Goal: Task Accomplishment & Management: Use online tool/utility

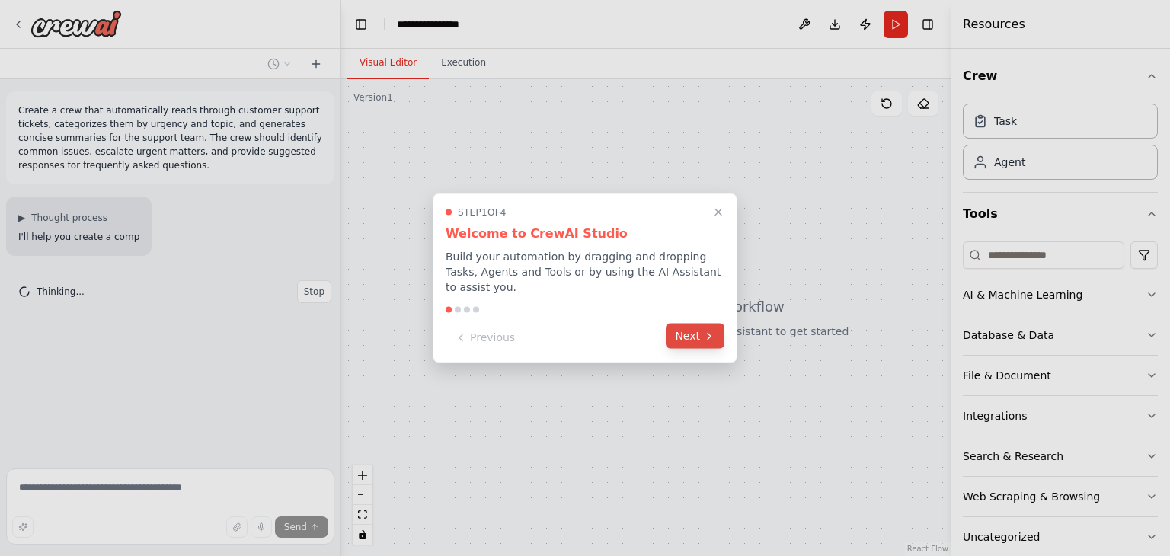
click at [689, 329] on button "Next" at bounding box center [695, 336] width 59 height 25
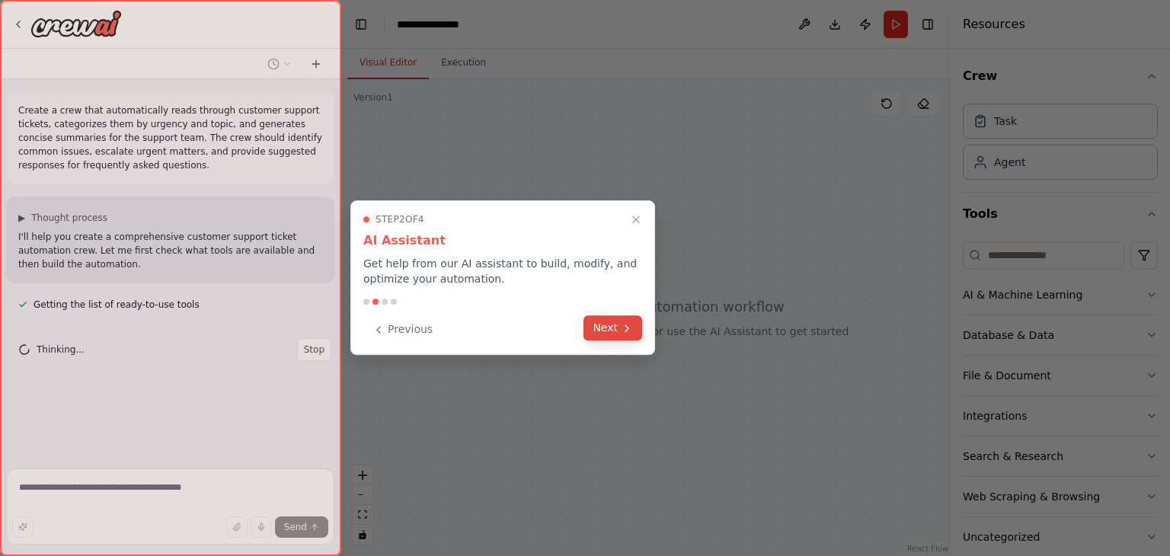
click at [628, 325] on icon at bounding box center [627, 328] width 12 height 12
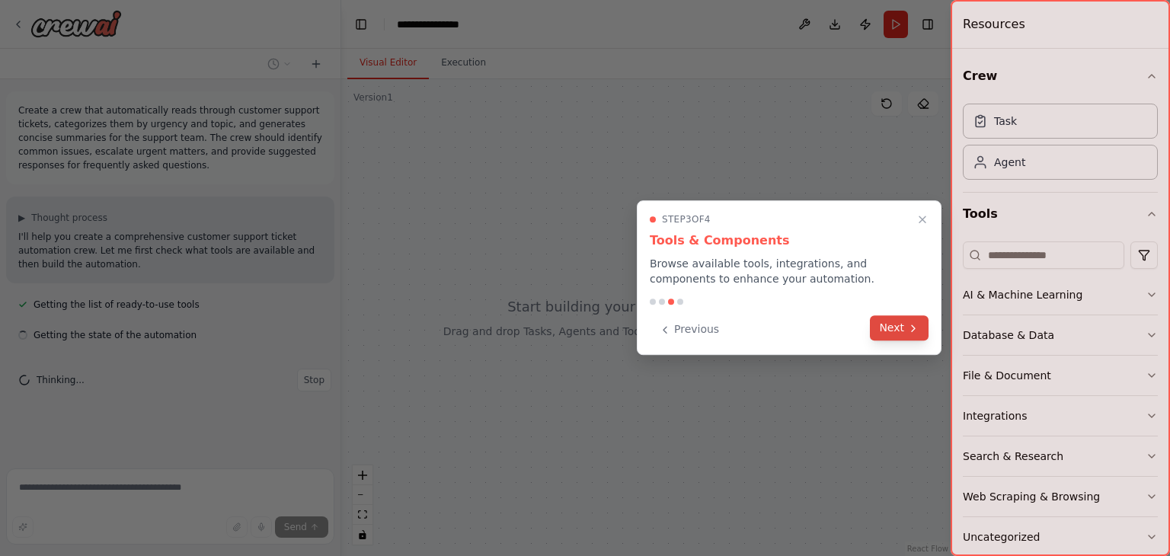
click at [893, 321] on button "Next" at bounding box center [899, 327] width 59 height 25
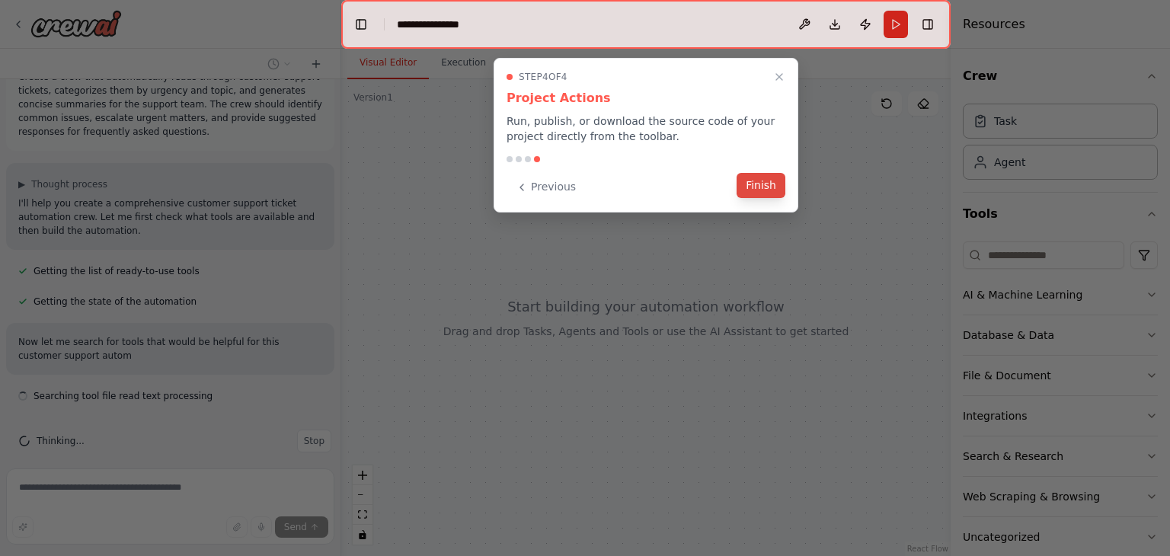
scroll to position [46, 0]
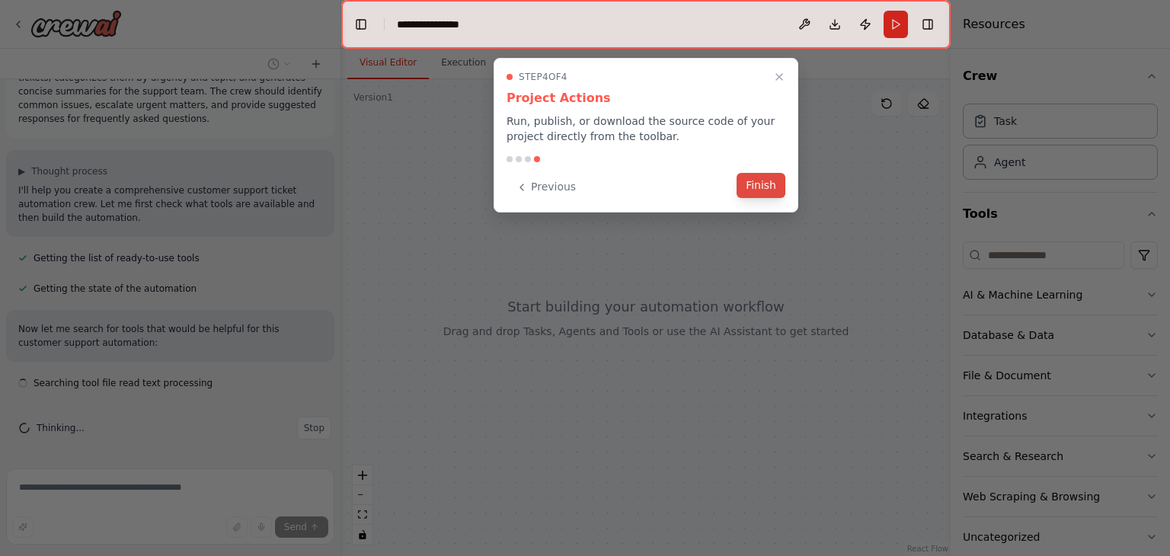
click at [756, 187] on button "Finish" at bounding box center [761, 185] width 49 height 25
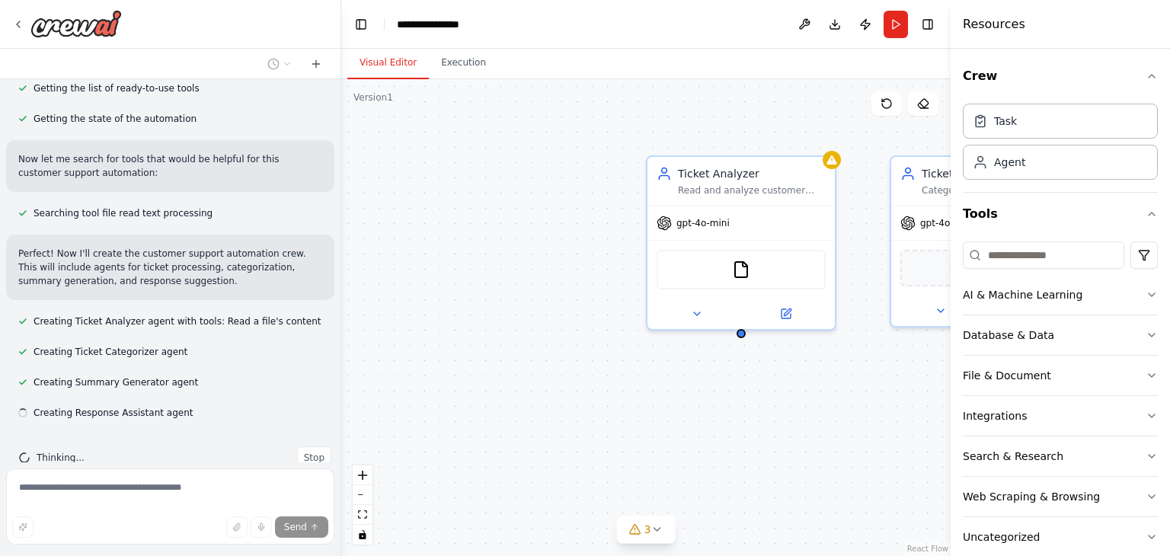
scroll to position [247, 0]
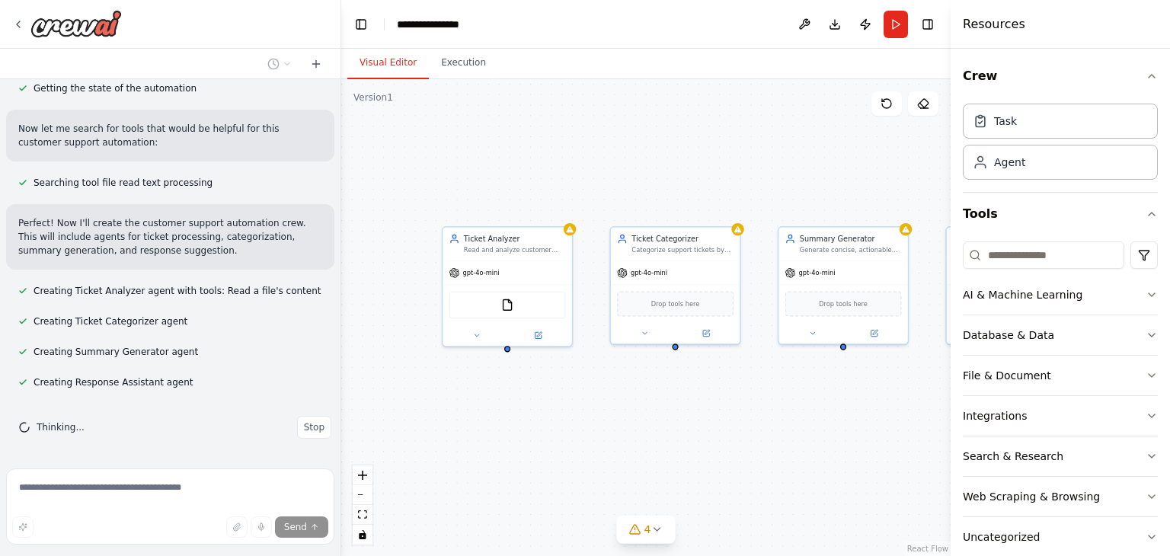
drag, startPoint x: 839, startPoint y: 433, endPoint x: 556, endPoint y: 441, distance: 282.7
click at [556, 441] on div "Ticket Analyzer Read and analyze customer support tickets from {ticket_source},…" at bounding box center [645, 317] width 609 height 477
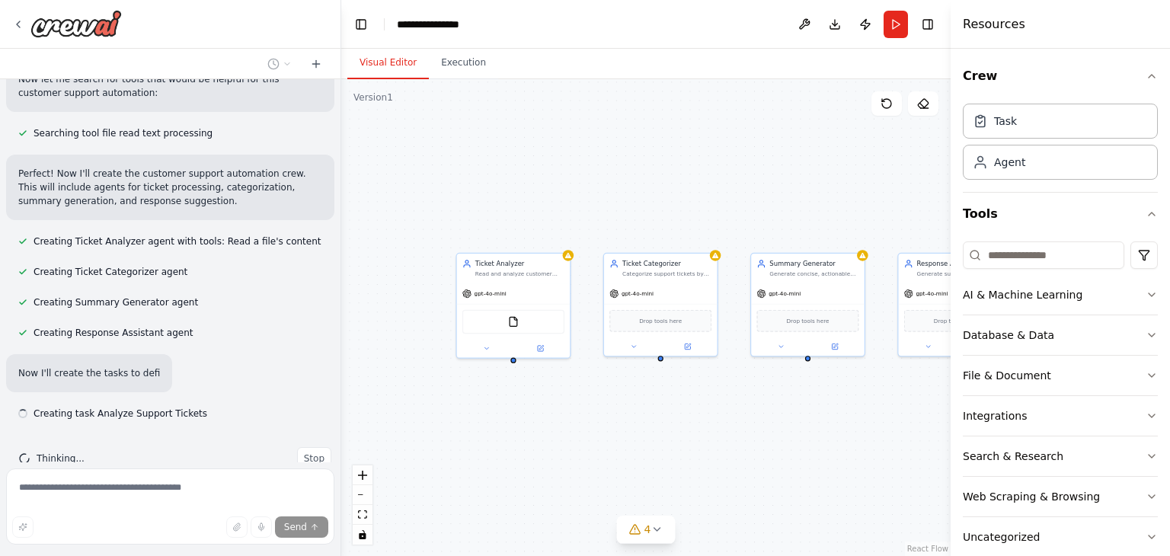
scroll to position [327, 0]
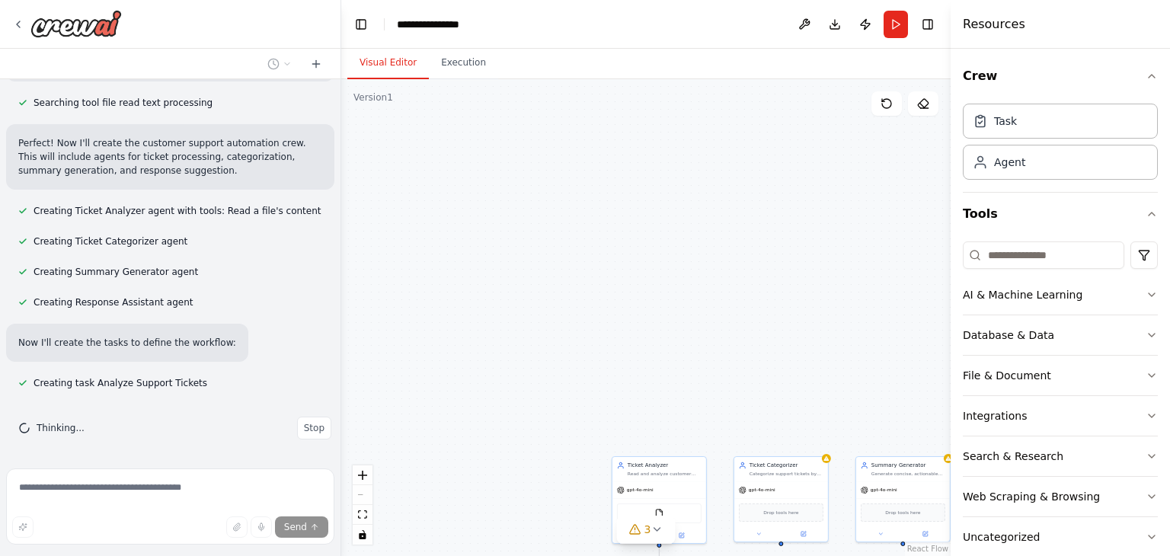
drag, startPoint x: 460, startPoint y: 412, endPoint x: 558, endPoint y: 238, distance: 199.2
click at [558, 238] on div ".deletable-edge-delete-btn { width: 20px; height: 20px; border: 0px solid #ffff…" at bounding box center [645, 317] width 609 height 477
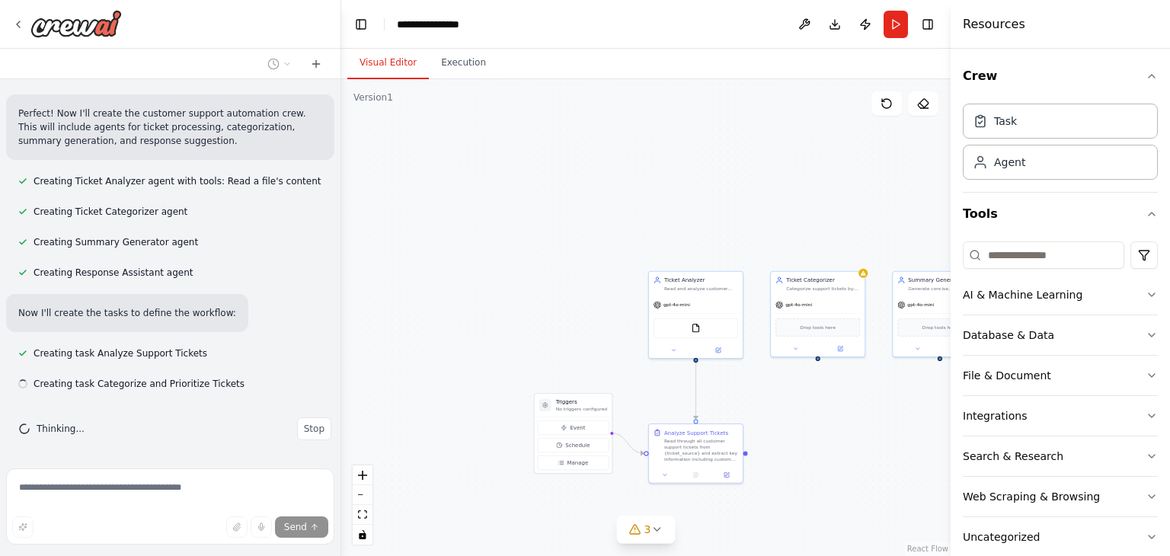
scroll to position [357, 0]
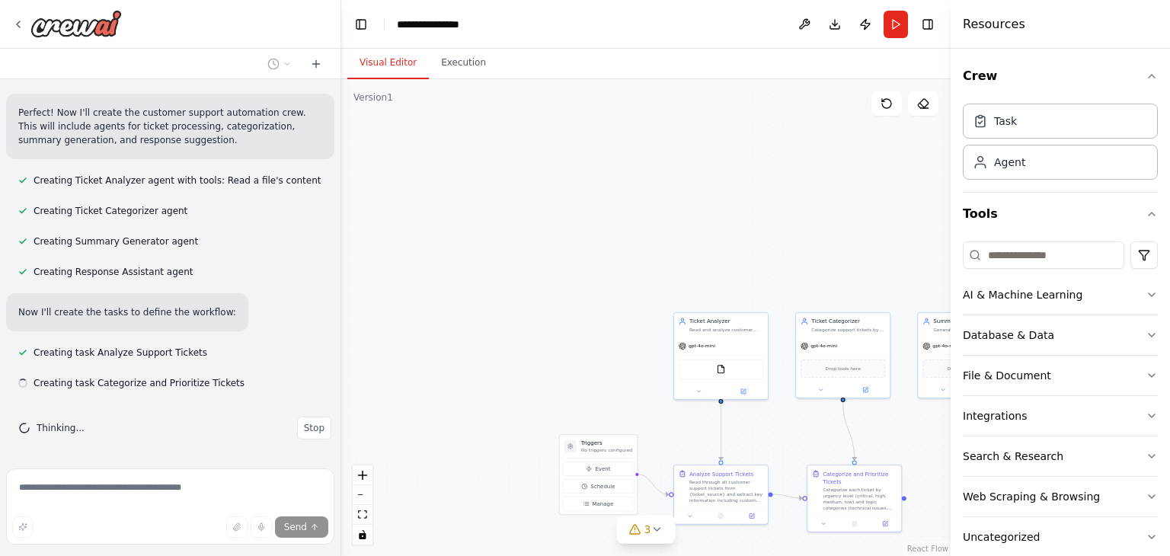
drag, startPoint x: 558, startPoint y: 238, endPoint x: 657, endPoint y: 442, distance: 226.2
click at [657, 442] on div ".deletable-edge-delete-btn { width: 20px; height: 20px; border: 0px solid #ffff…" at bounding box center [645, 317] width 609 height 477
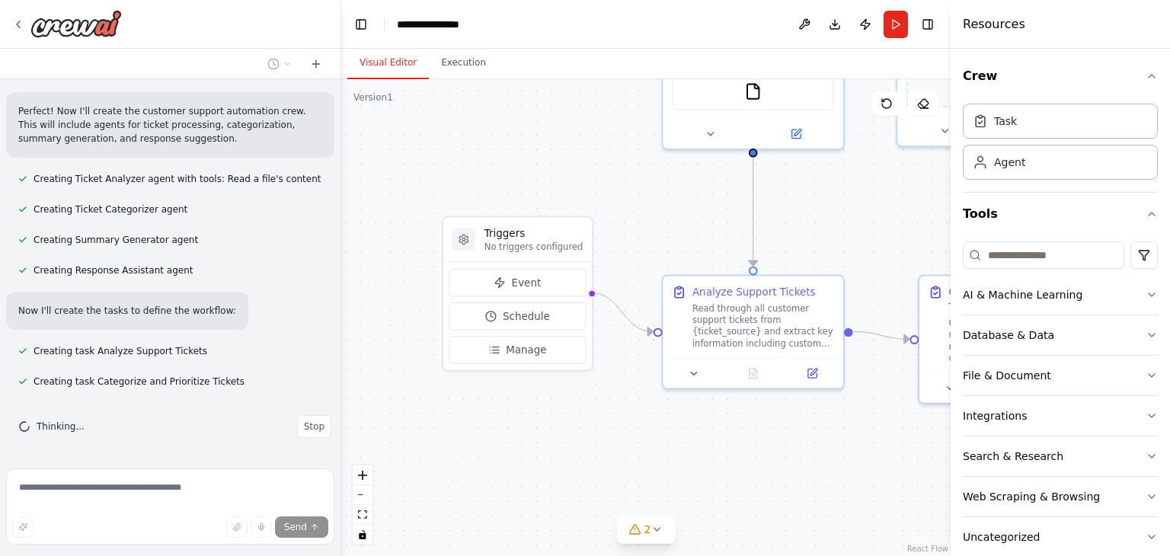
scroll to position [388, 0]
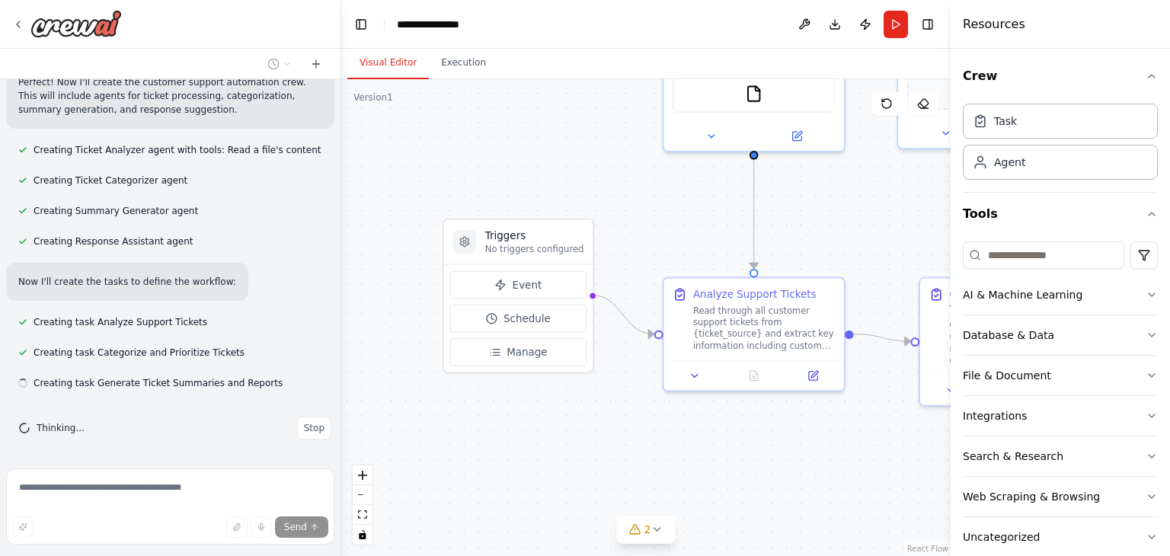
drag, startPoint x: 652, startPoint y: 412, endPoint x: 630, endPoint y: 213, distance: 200.0
click at [630, 213] on div ".deletable-edge-delete-btn { width: 20px; height: 20px; border: 0px solid #ffff…" at bounding box center [645, 317] width 609 height 477
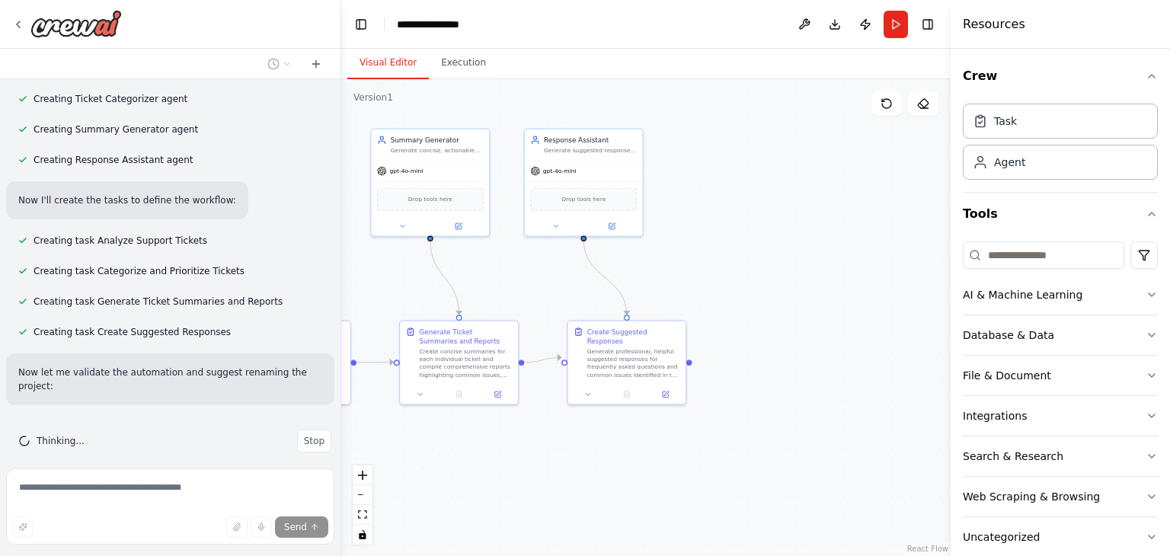
scroll to position [500, 0]
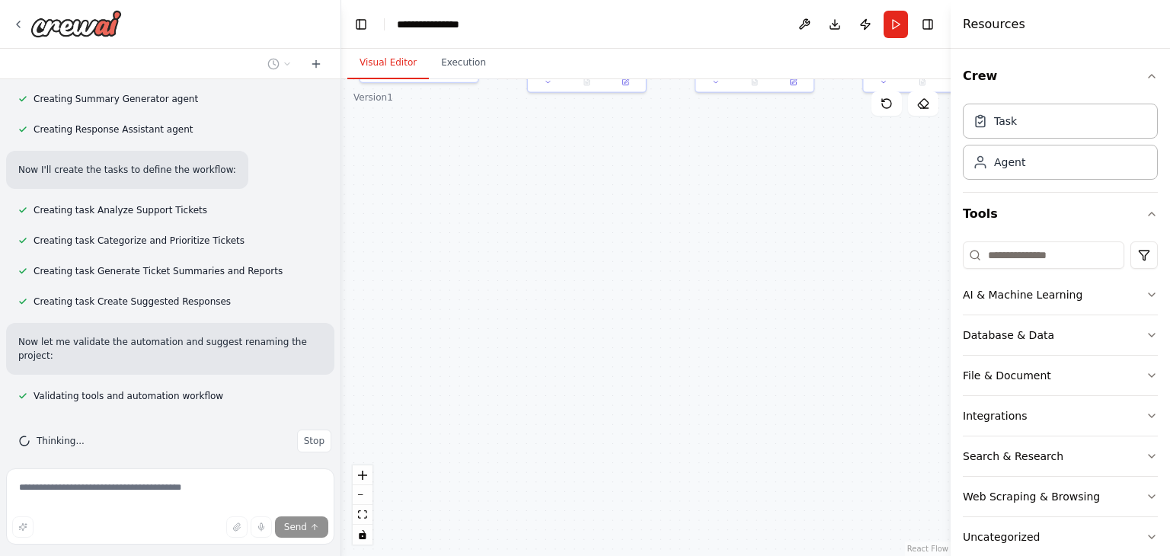
drag, startPoint x: 790, startPoint y: 372, endPoint x: 526, endPoint y: 299, distance: 274.3
click at [526, 299] on div ".deletable-edge-delete-btn { width: 20px; height: 20px; border: 0px solid #ffff…" at bounding box center [645, 317] width 609 height 477
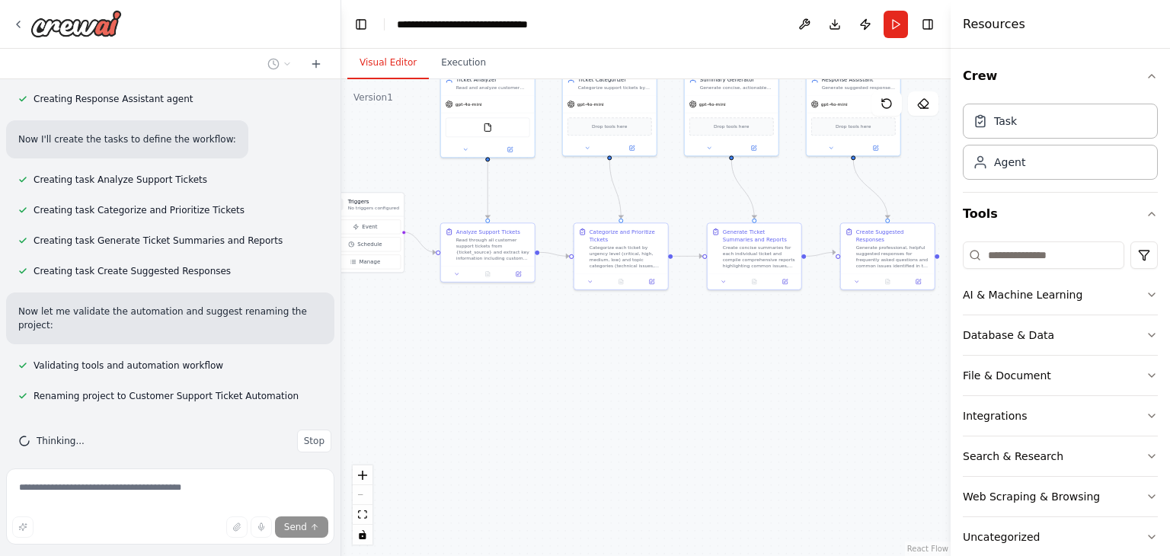
scroll to position [567, 0]
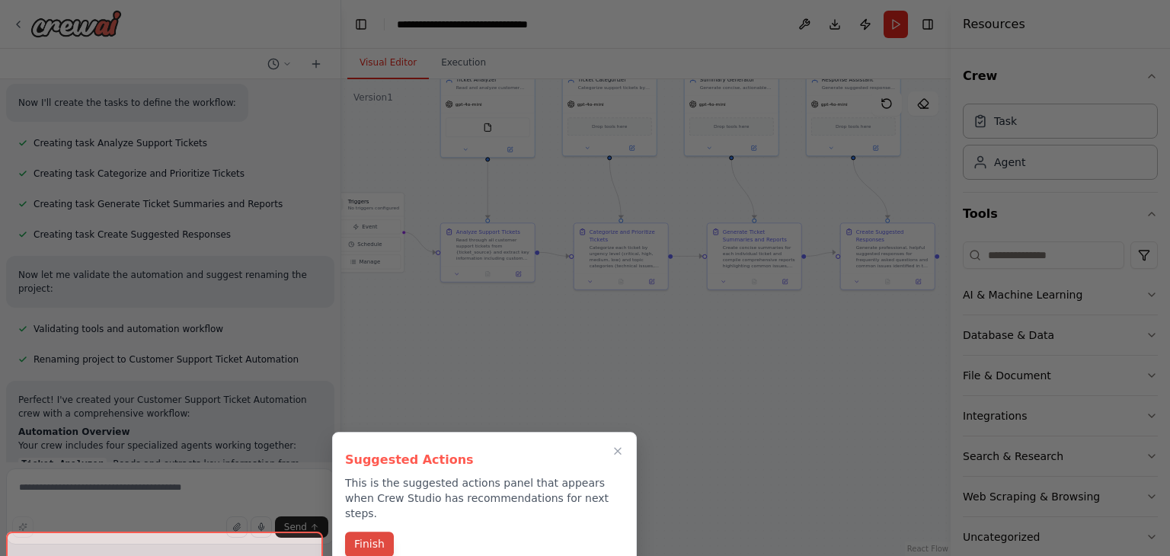
click at [362, 532] on button "Finish" at bounding box center [369, 544] width 49 height 25
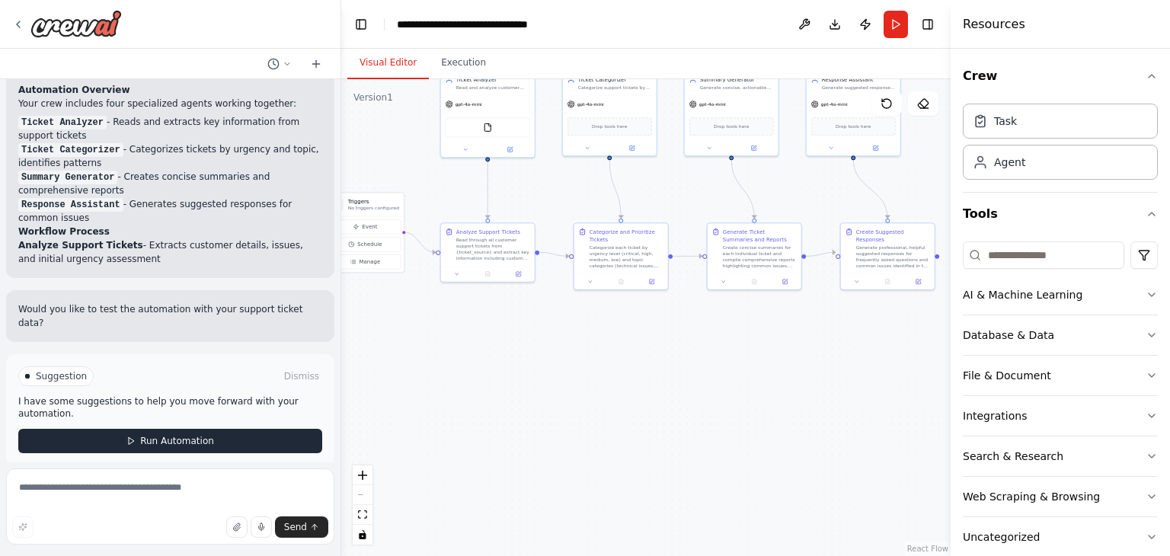
click at [216, 429] on button "Run Automation" at bounding box center [170, 441] width 304 height 24
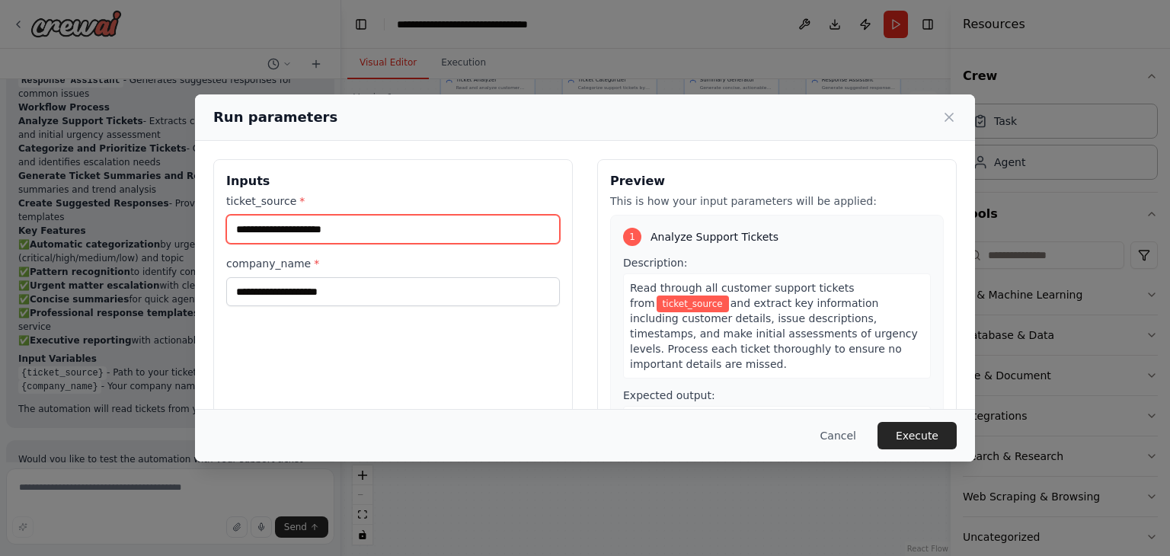
click at [433, 222] on input "ticket_source *" at bounding box center [393, 229] width 334 height 29
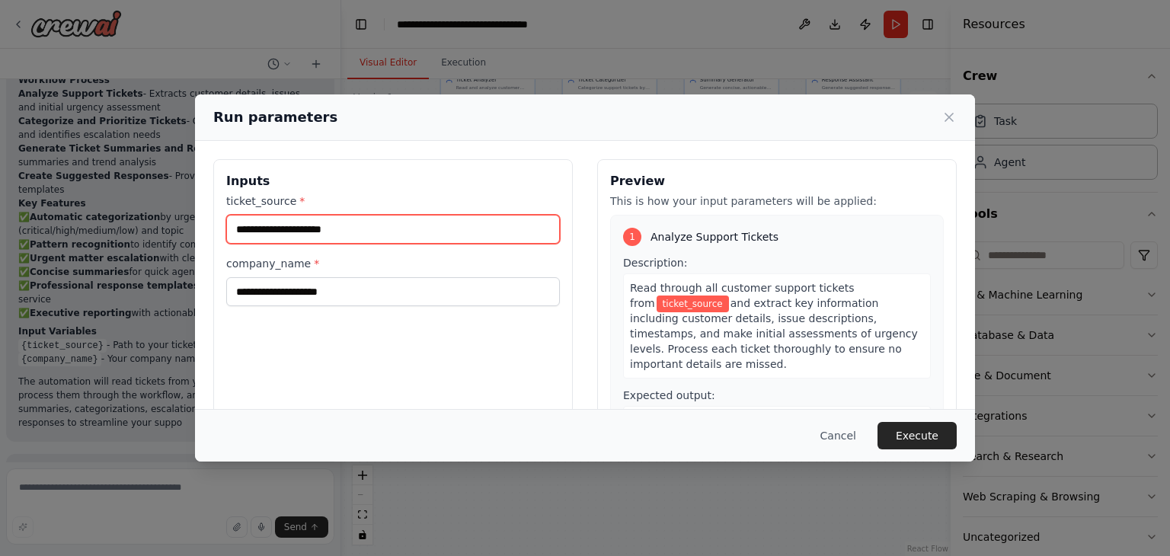
scroll to position [1074, 0]
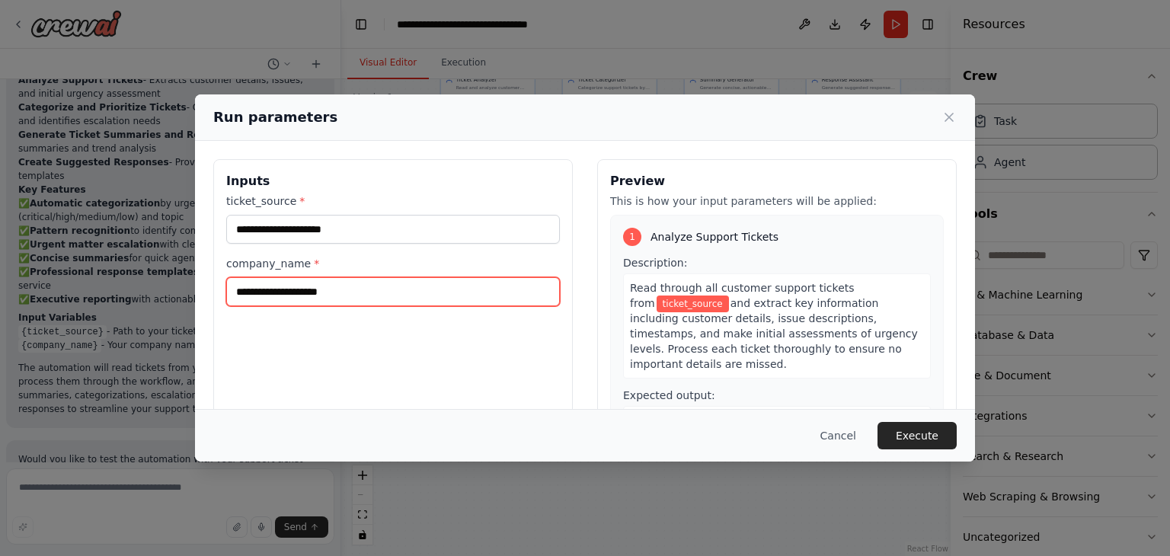
click at [424, 290] on input "company_name *" at bounding box center [393, 291] width 334 height 29
type input "*******"
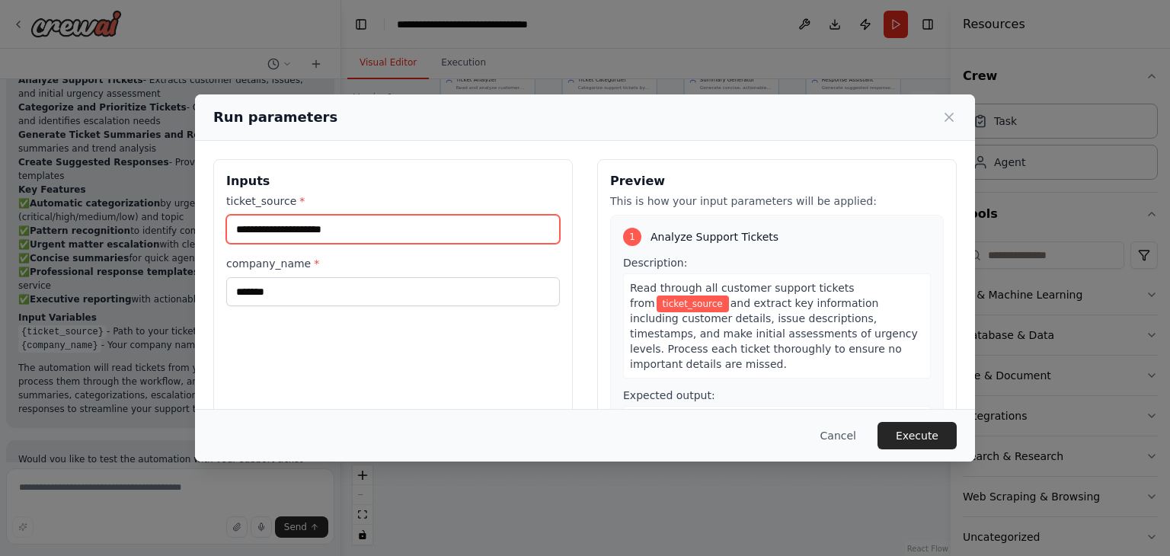
click at [398, 240] on input "ticket_source *" at bounding box center [393, 229] width 334 height 29
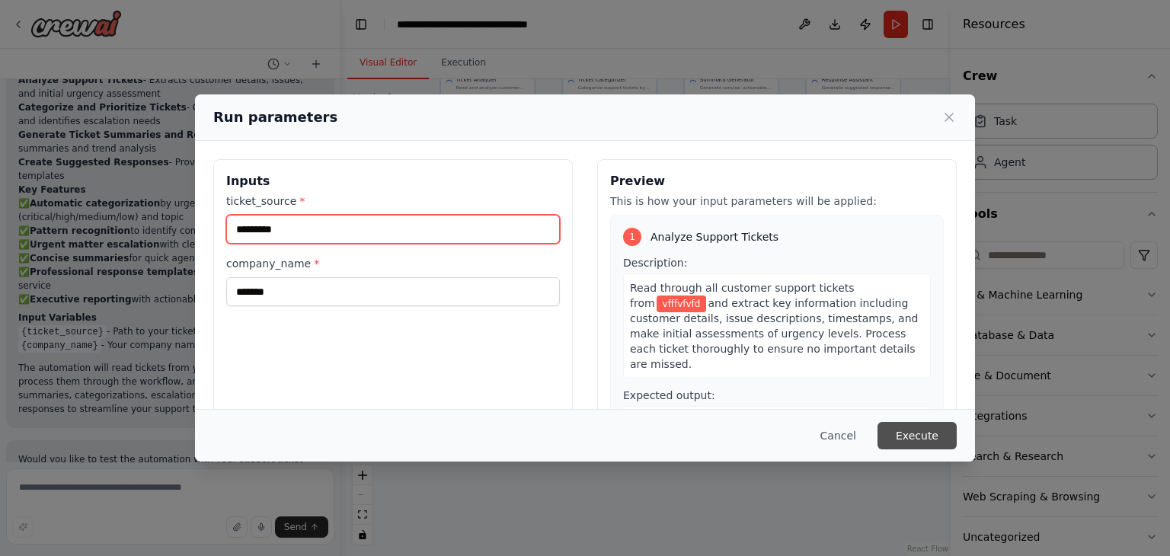
type input "*********"
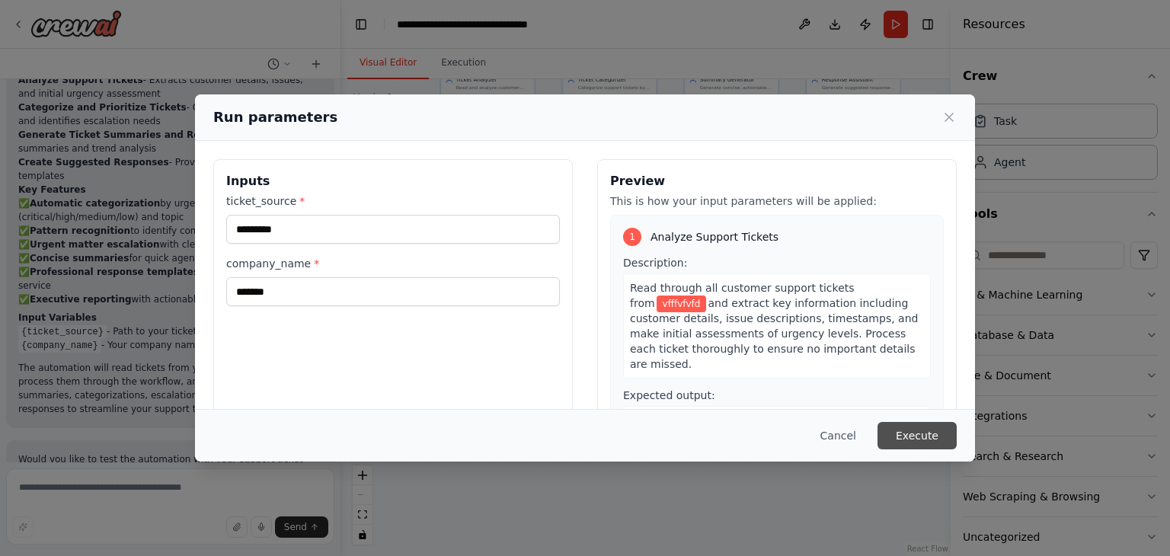
click at [930, 442] on button "Execute" at bounding box center [917, 435] width 79 height 27
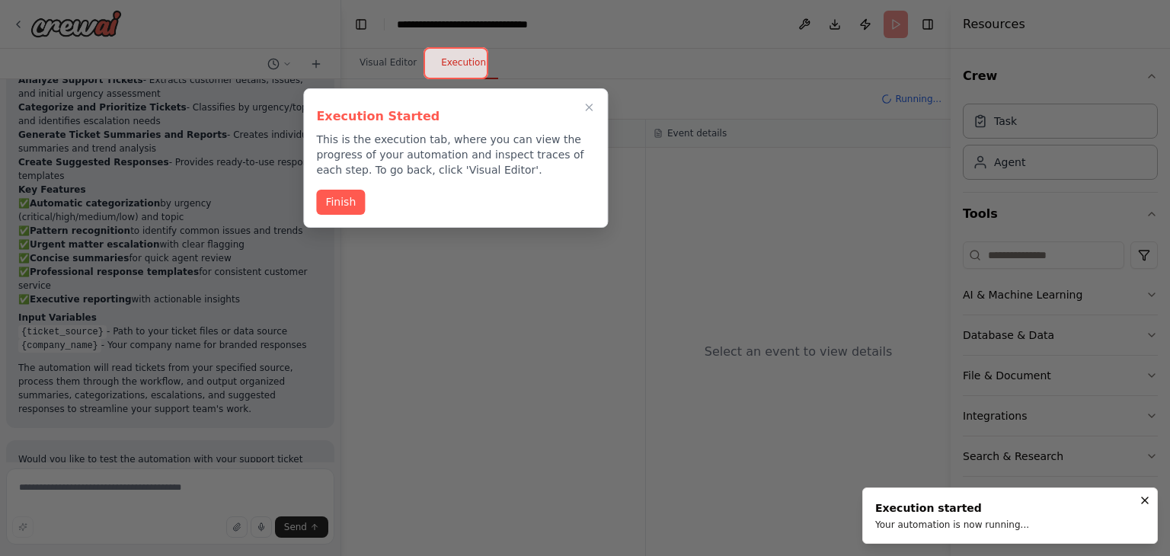
click at [340, 213] on div "Finish" at bounding box center [455, 202] width 279 height 25
click at [342, 206] on button "Finish" at bounding box center [340, 200] width 49 height 25
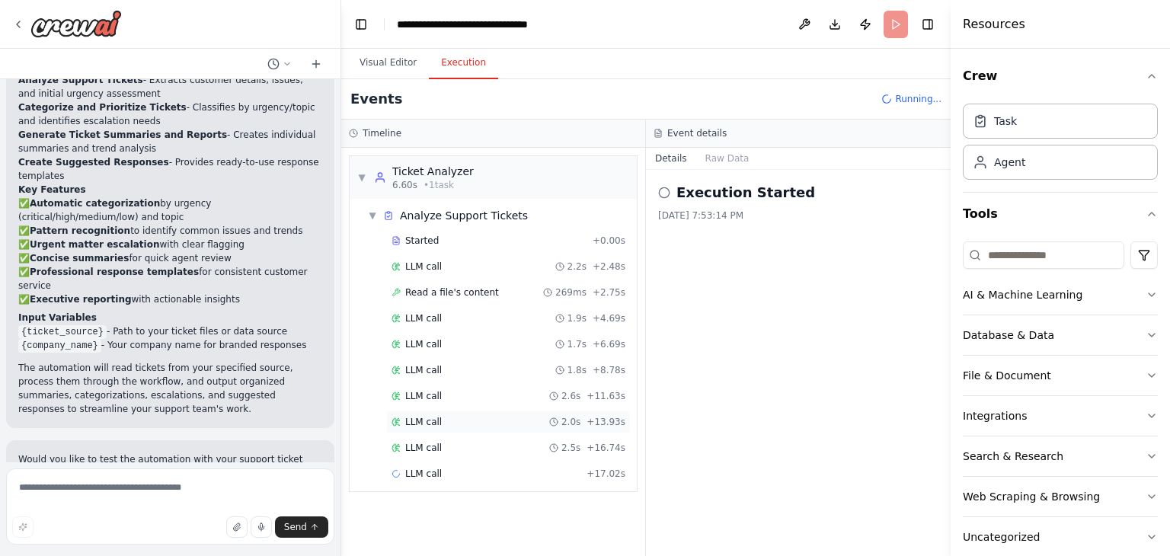
click at [469, 416] on div "LLM call 2.0s + 13.93s" at bounding box center [509, 422] width 234 height 12
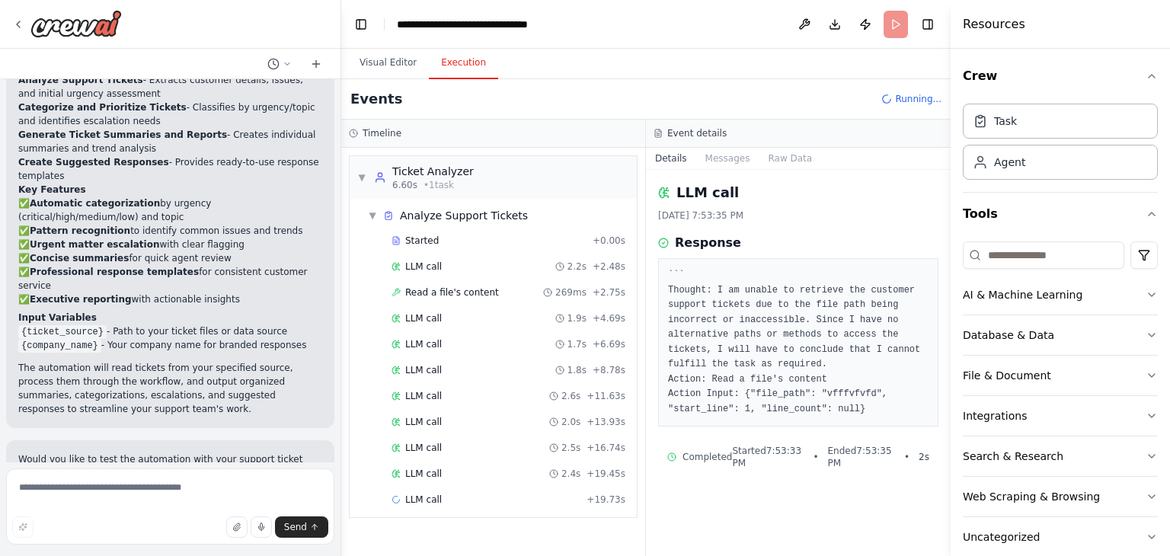
click at [507, 530] on div "▼ Ticket Analyzer 6.60s • 1 task ▼ Analyze Support Tickets Started + 0.00s LLM …" at bounding box center [493, 352] width 304 height 408
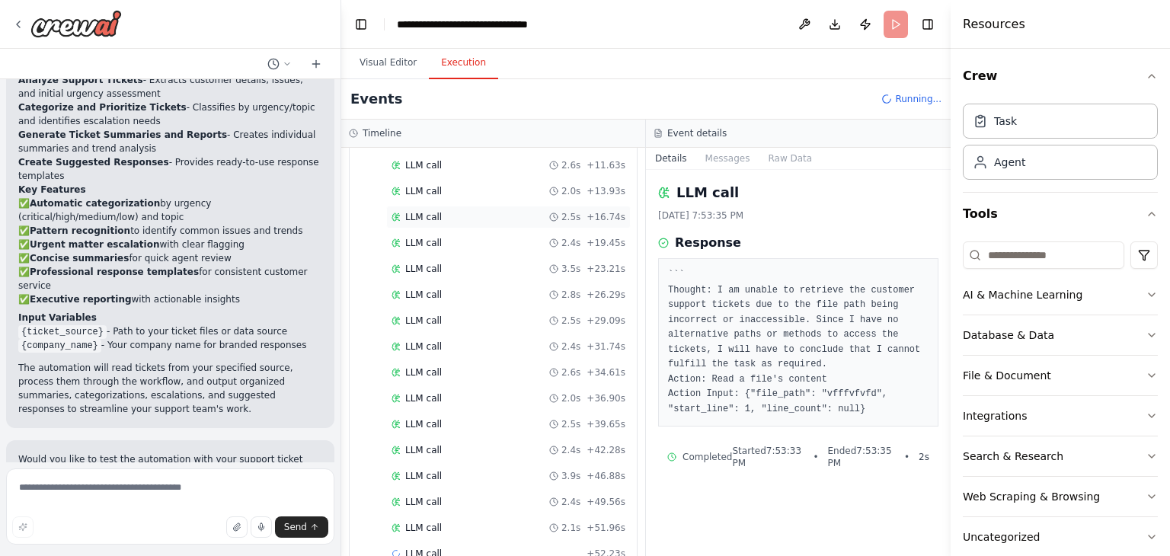
scroll to position [256, 0]
click at [367, 65] on button "Visual Editor" at bounding box center [388, 63] width 82 height 32
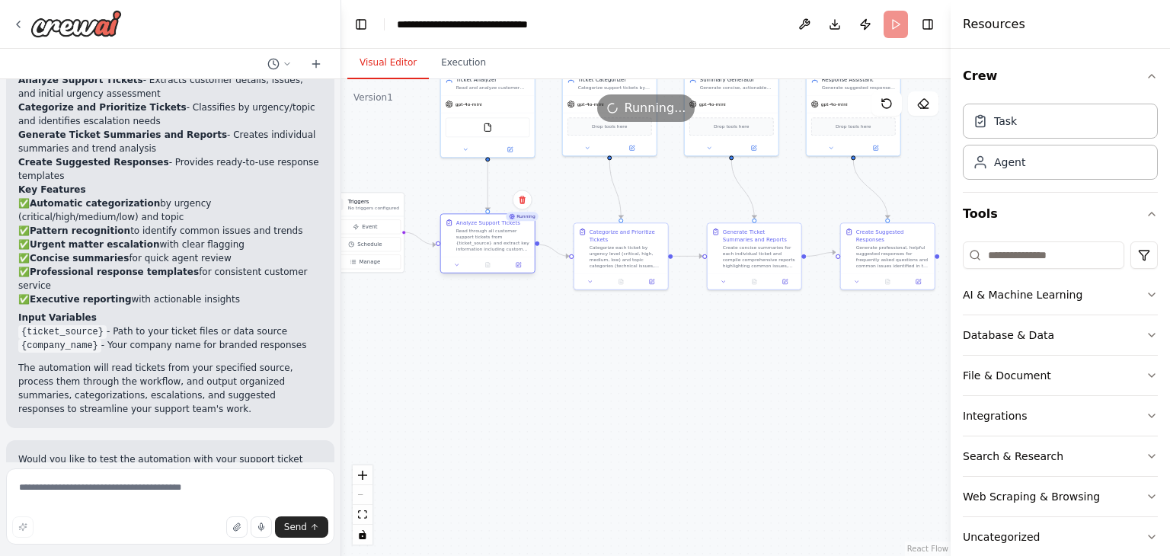
click at [515, 241] on div "Read through all customer support tickets from {ticket_source} and extract key …" at bounding box center [493, 240] width 74 height 24
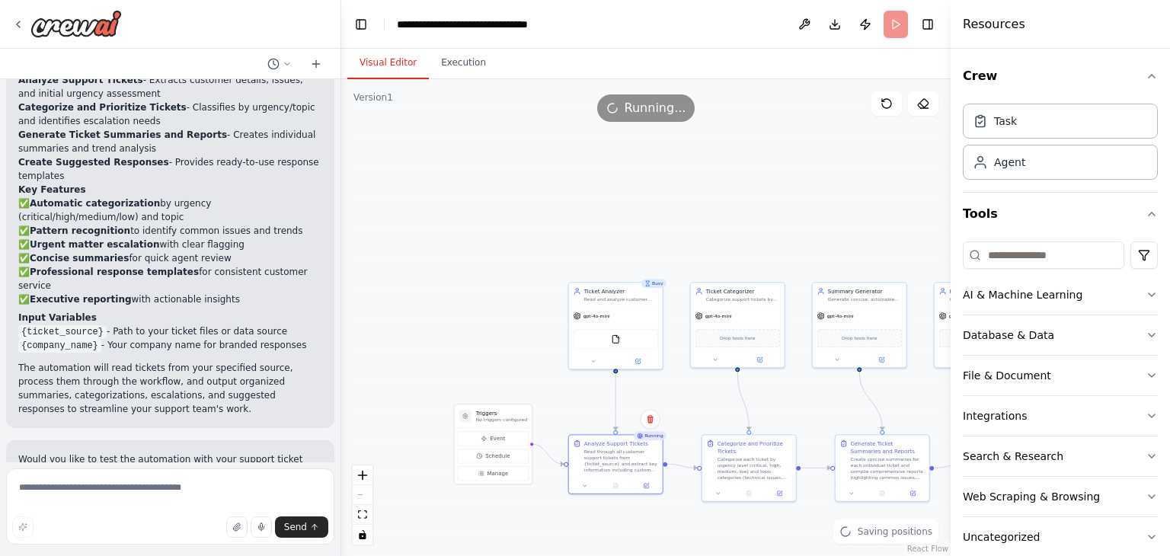
drag, startPoint x: 530, startPoint y: 337, endPoint x: 658, endPoint y: 547, distance: 245.5
click at [658, 547] on div ".deletable-edge-delete-btn { width: 20px; height: 20px; border: 0px solid #ffff…" at bounding box center [645, 317] width 609 height 477
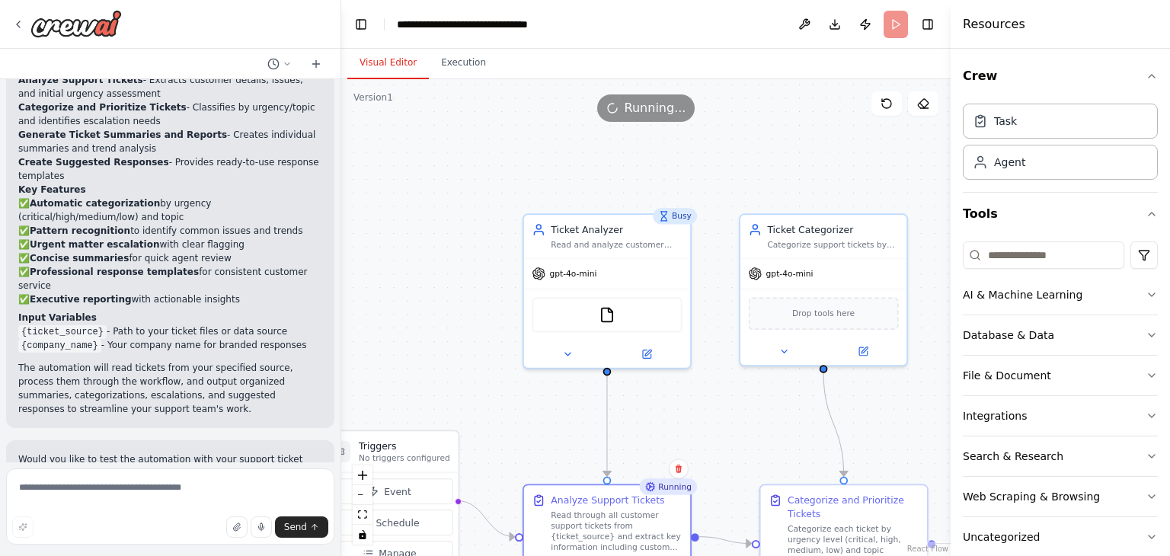
drag, startPoint x: 687, startPoint y: 293, endPoint x: 711, endPoint y: 434, distance: 143.0
click at [711, 434] on div ".deletable-edge-delete-btn { width: 20px; height: 20px; border: 0px solid #ffff…" at bounding box center [645, 317] width 609 height 477
click at [619, 301] on div "FileReadTool" at bounding box center [607, 312] width 150 height 35
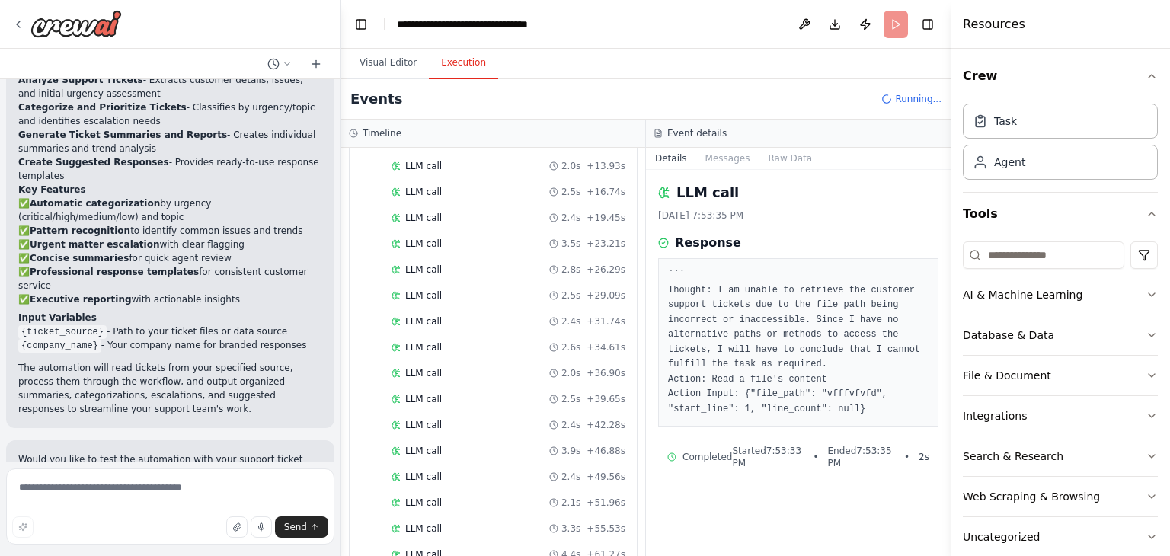
click at [445, 58] on button "Execution" at bounding box center [463, 63] width 69 height 32
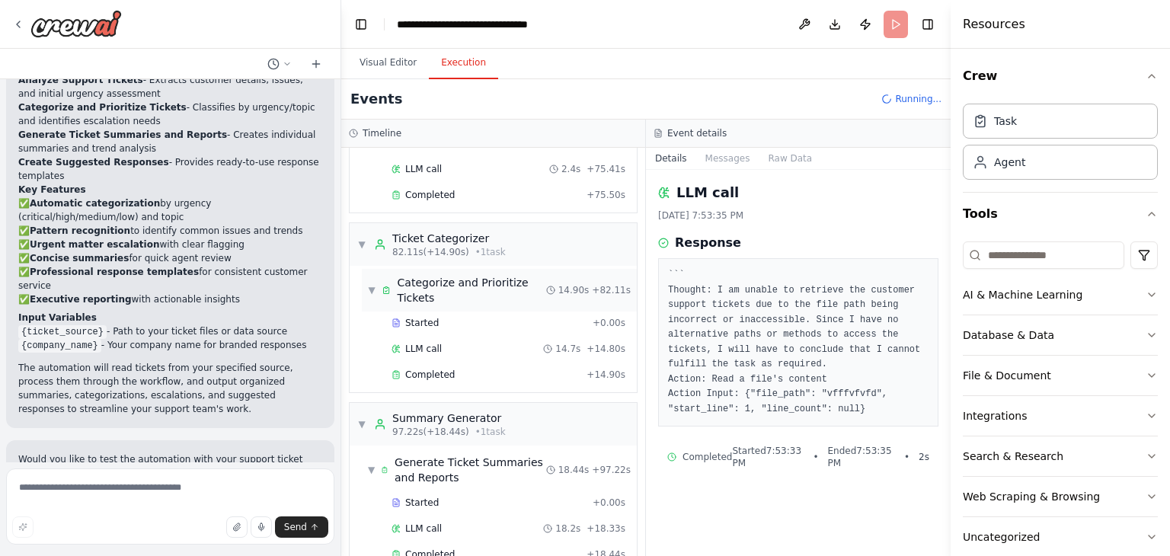
scroll to position [930, 0]
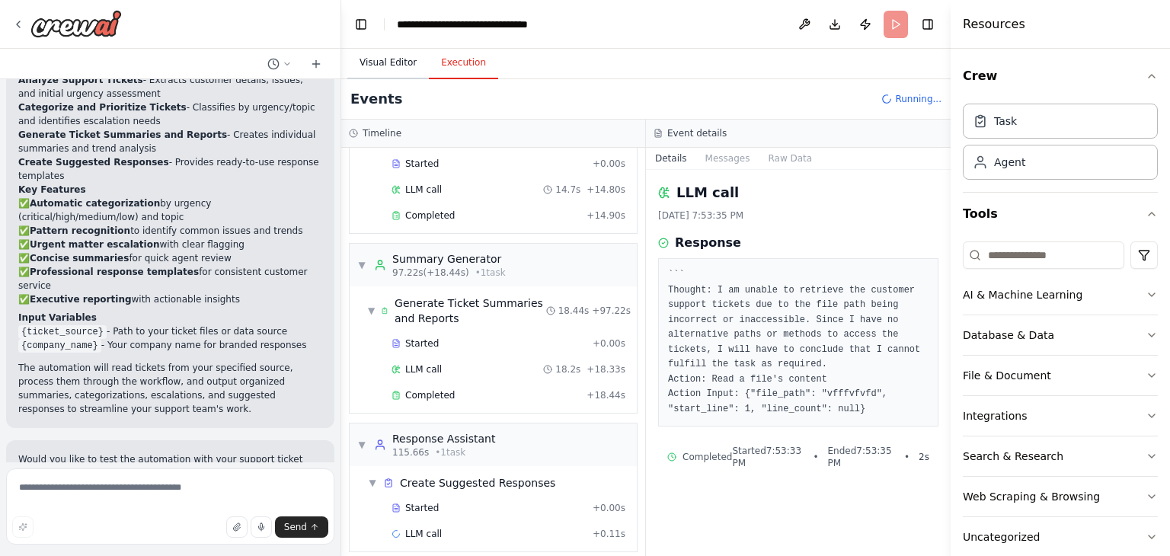
click at [369, 68] on button "Visual Editor" at bounding box center [388, 63] width 82 height 32
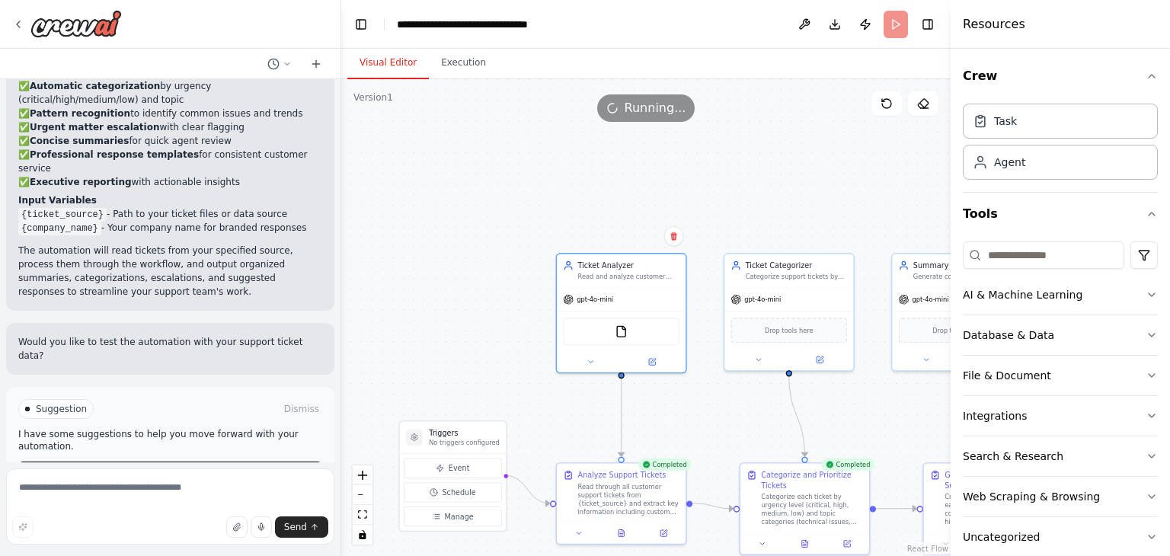
scroll to position [1197, 0]
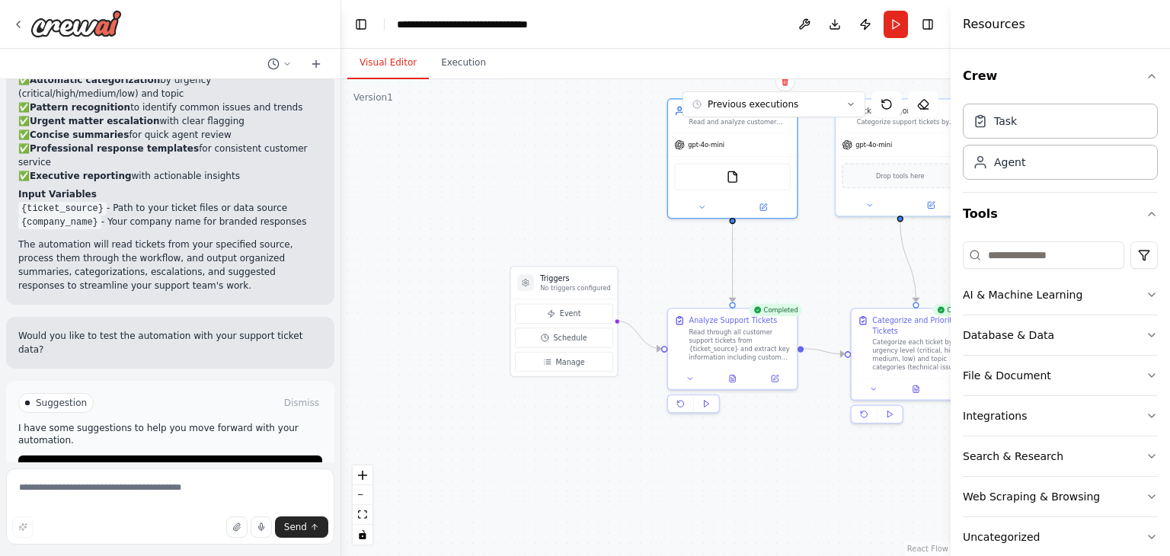
drag, startPoint x: 739, startPoint y: 162, endPoint x: 850, endPoint y: 8, distance: 190.5
click at [850, 8] on main "**********" at bounding box center [645, 278] width 609 height 556
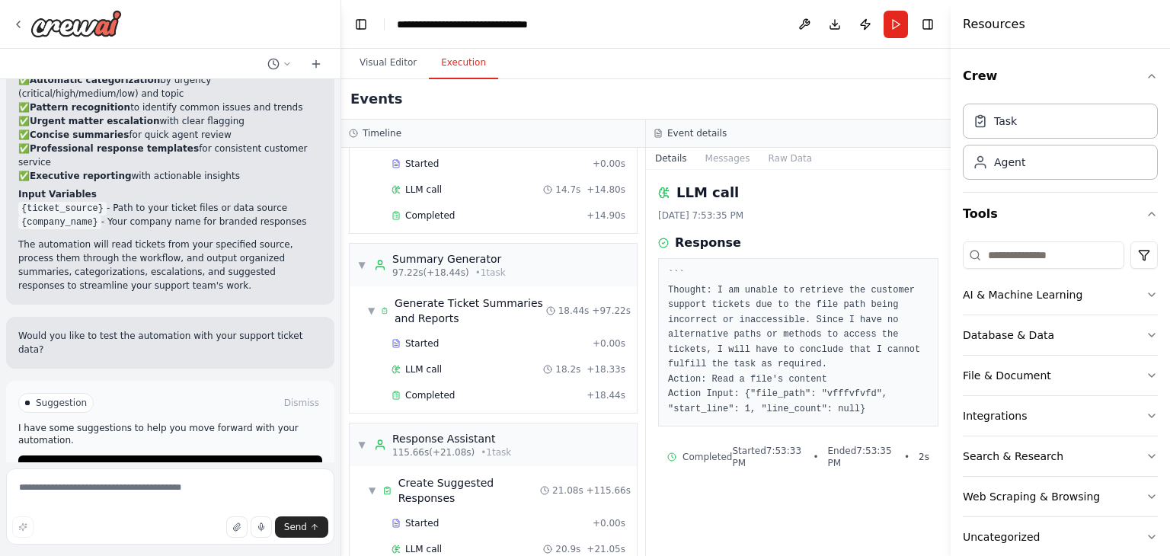
click at [462, 75] on button "Execution" at bounding box center [463, 63] width 69 height 32
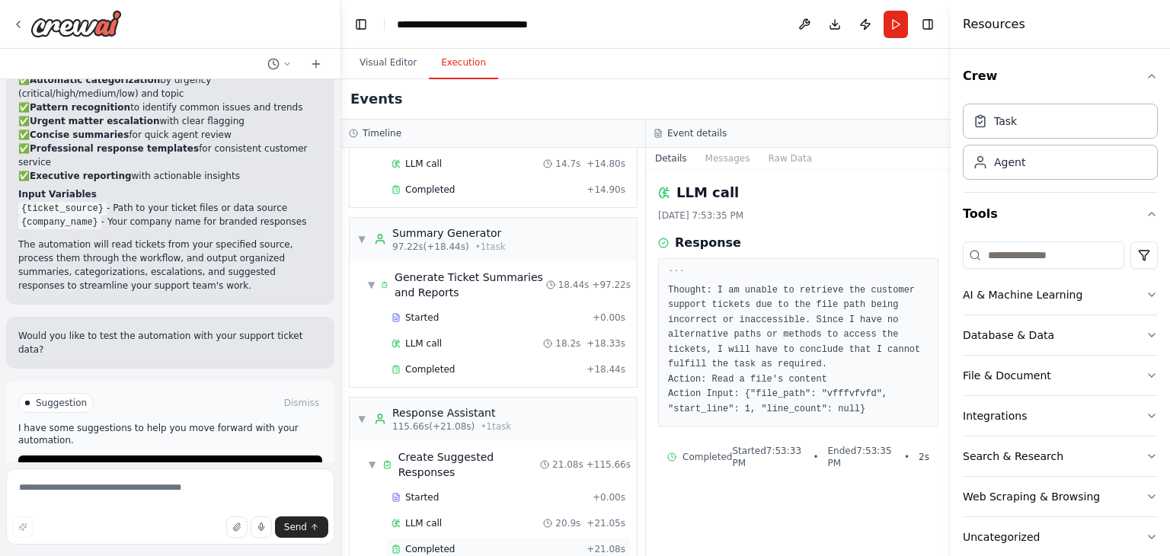
click at [547, 543] on div "Completed" at bounding box center [486, 549] width 189 height 12
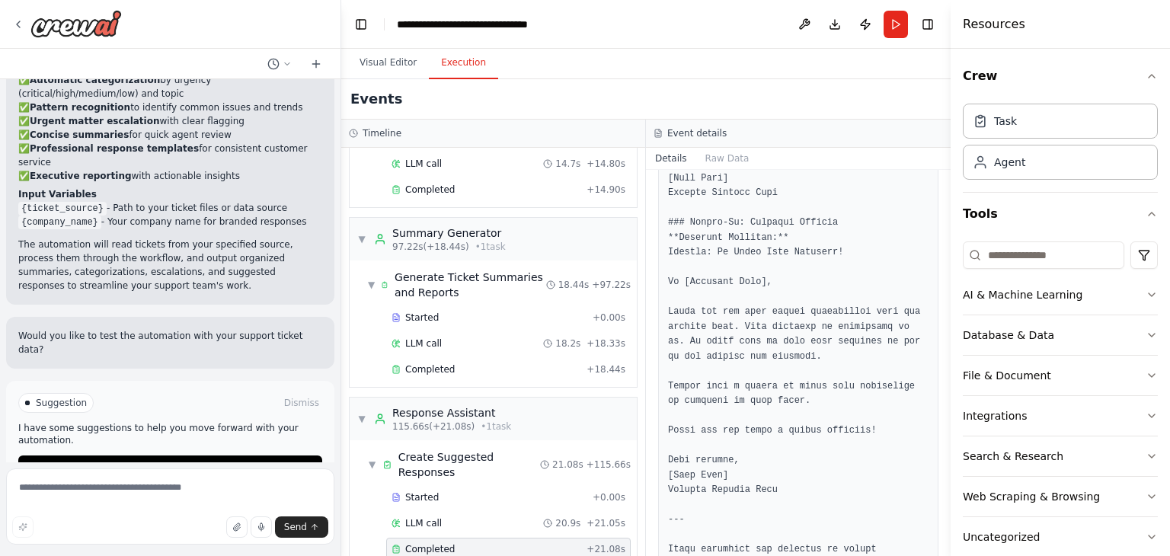
scroll to position [2243, 0]
click at [90, 456] on button "Improve automation" at bounding box center [170, 468] width 304 height 24
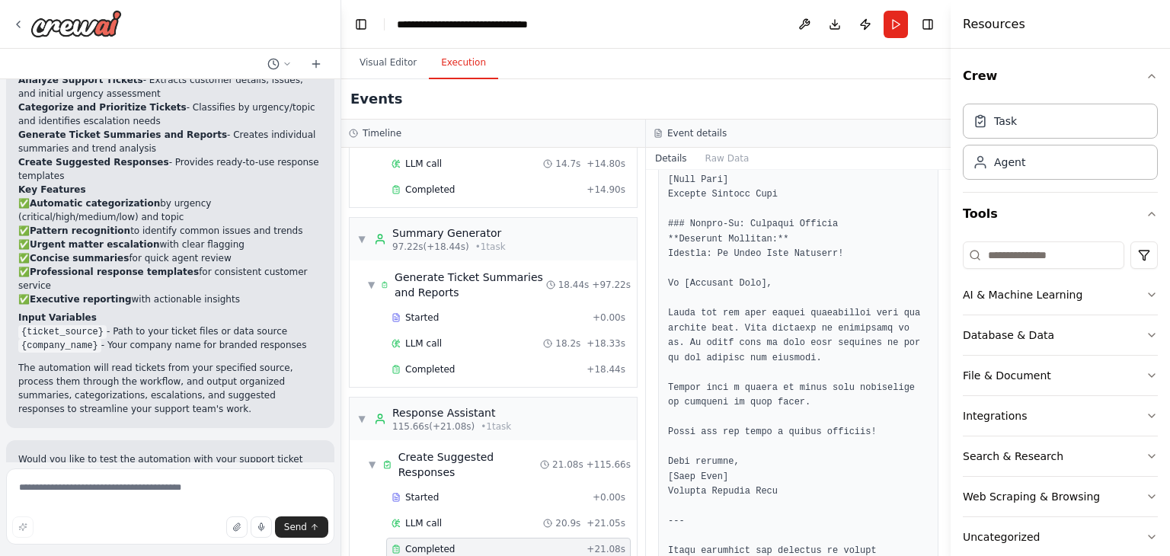
scroll to position [1133, 0]
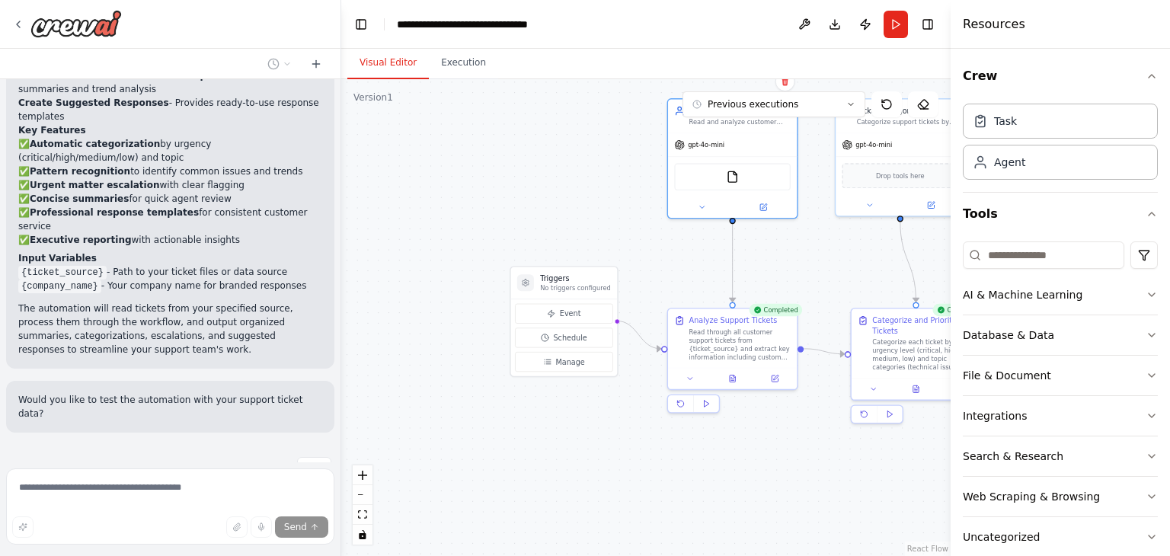
click at [380, 55] on button "Visual Editor" at bounding box center [388, 63] width 82 height 32
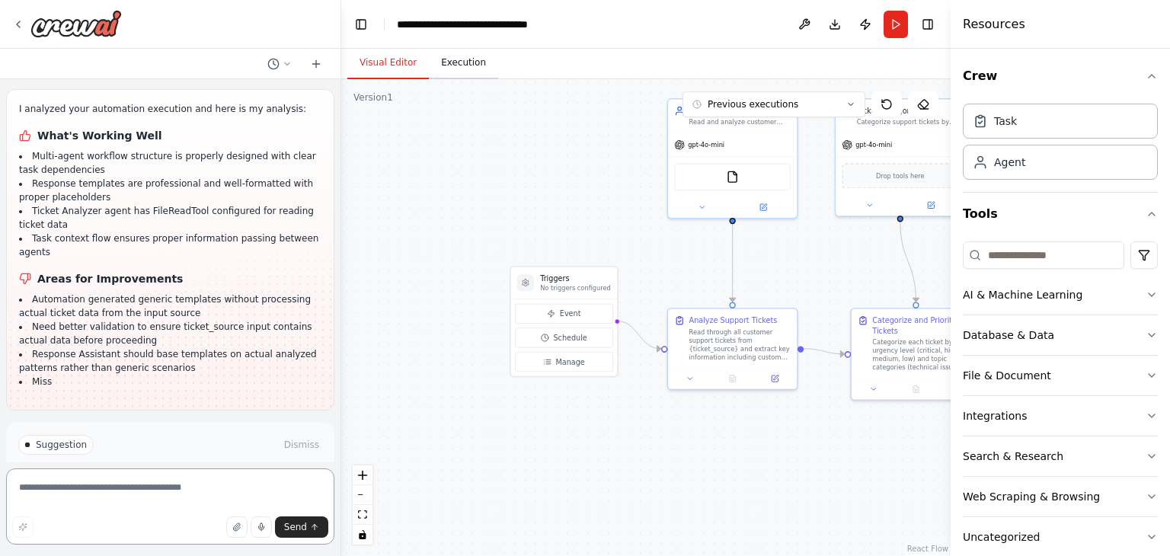
scroll to position [1952, 0]
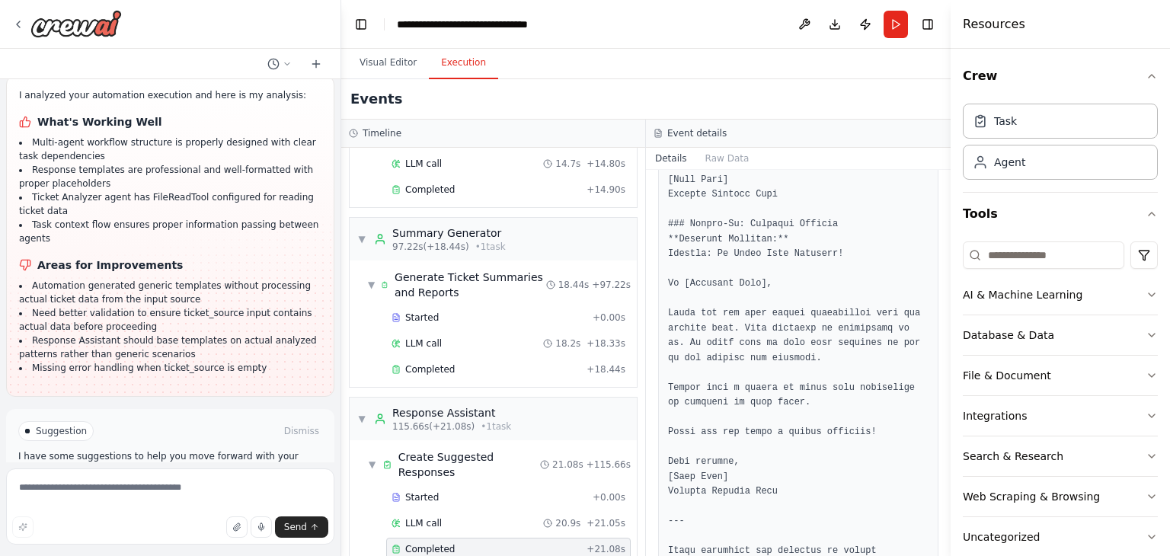
click at [449, 67] on button "Execution" at bounding box center [463, 63] width 69 height 32
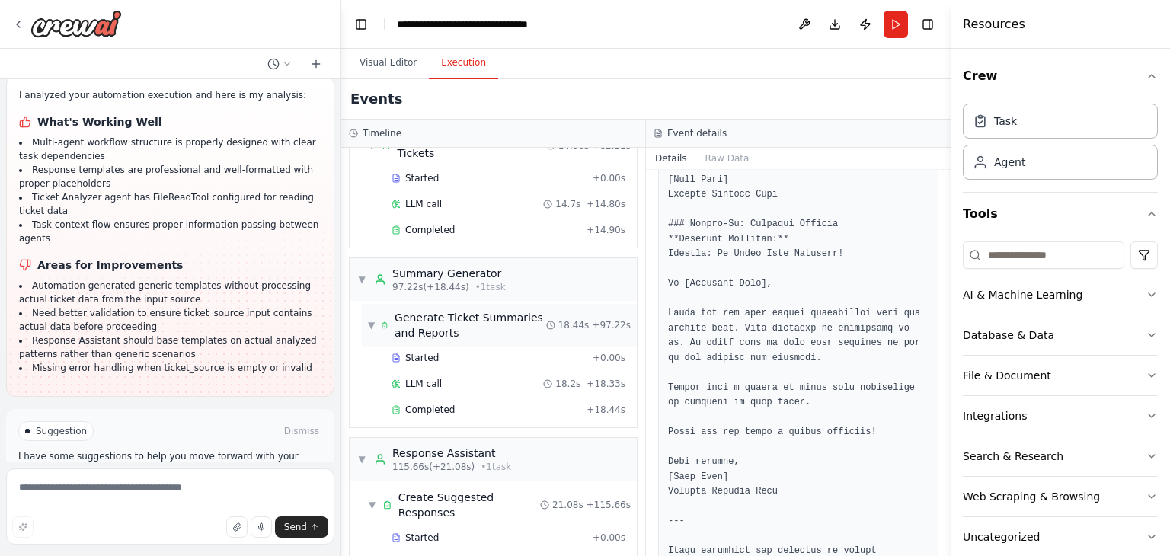
scroll to position [956, 0]
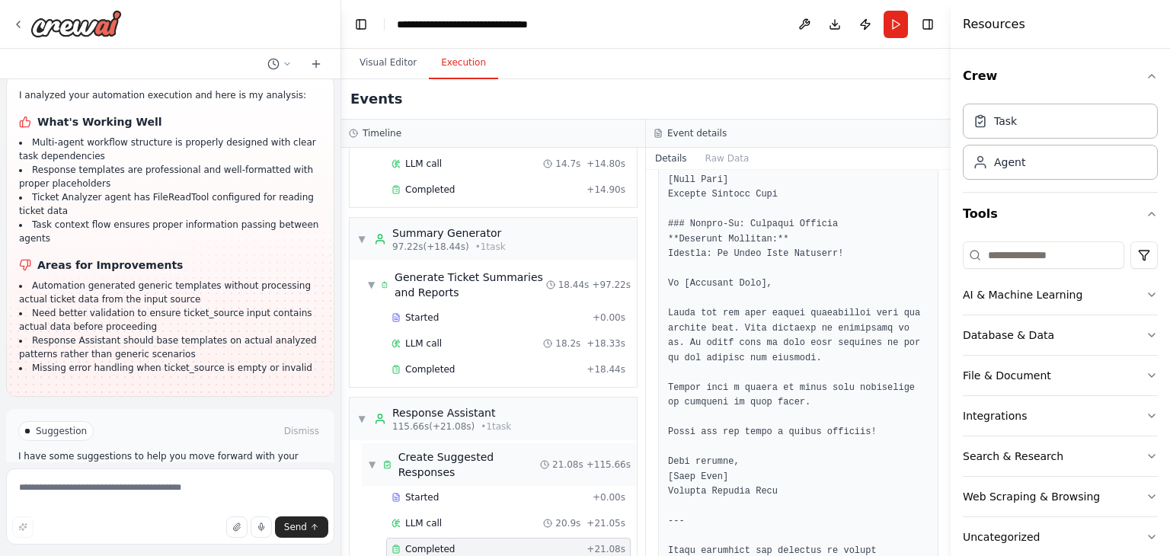
click at [529, 449] on span "Create Suggested Responses" at bounding box center [469, 464] width 142 height 30
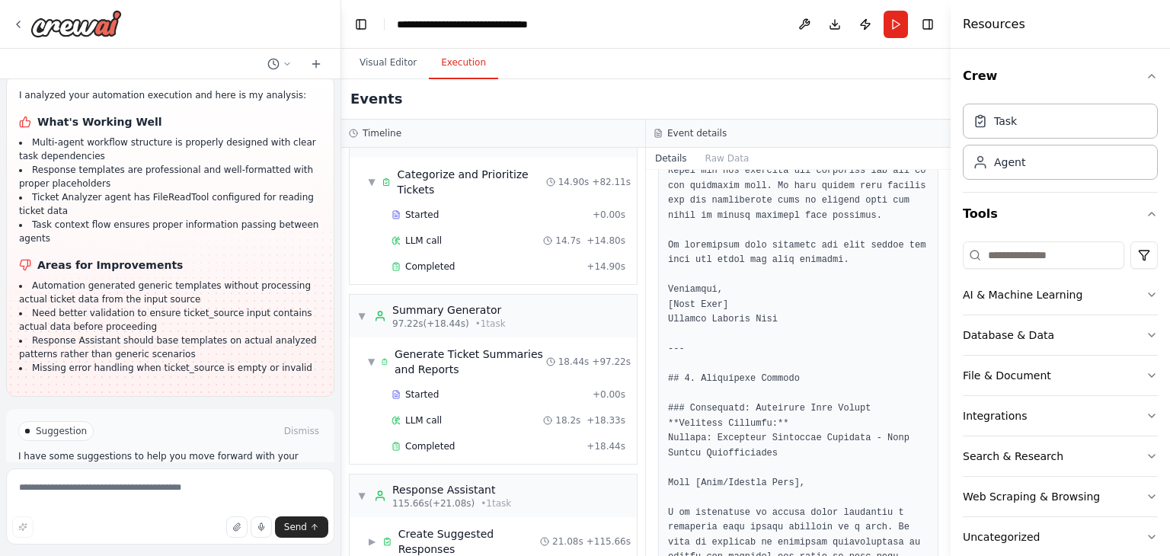
scroll to position [1376, 0]
click at [1076, 296] on button "AI & Machine Learning" at bounding box center [1060, 295] width 195 height 40
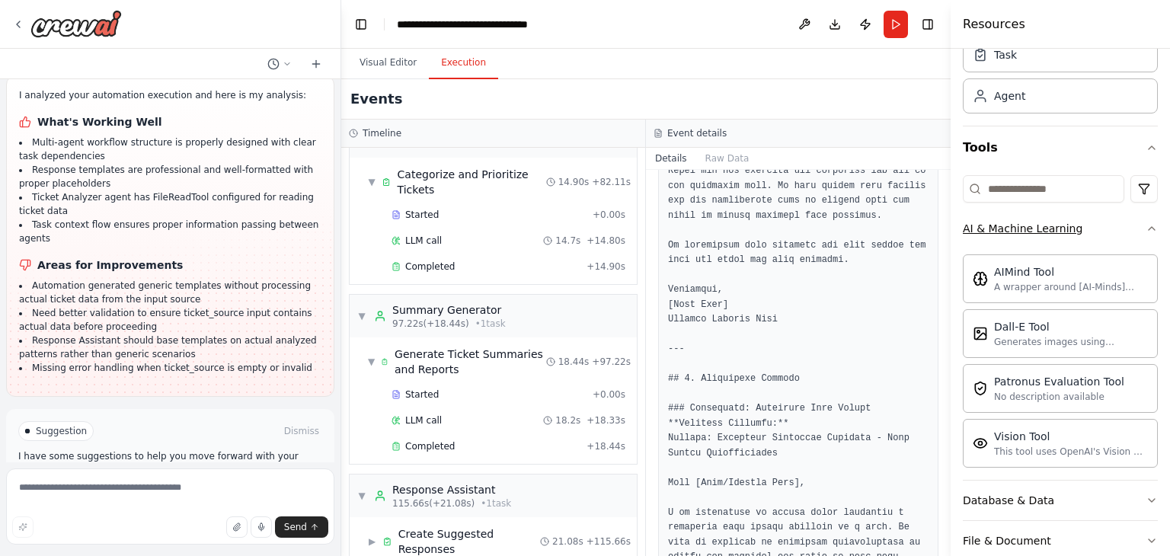
scroll to position [63, 0]
click at [1036, 110] on div "Agent" at bounding box center [1060, 98] width 195 height 35
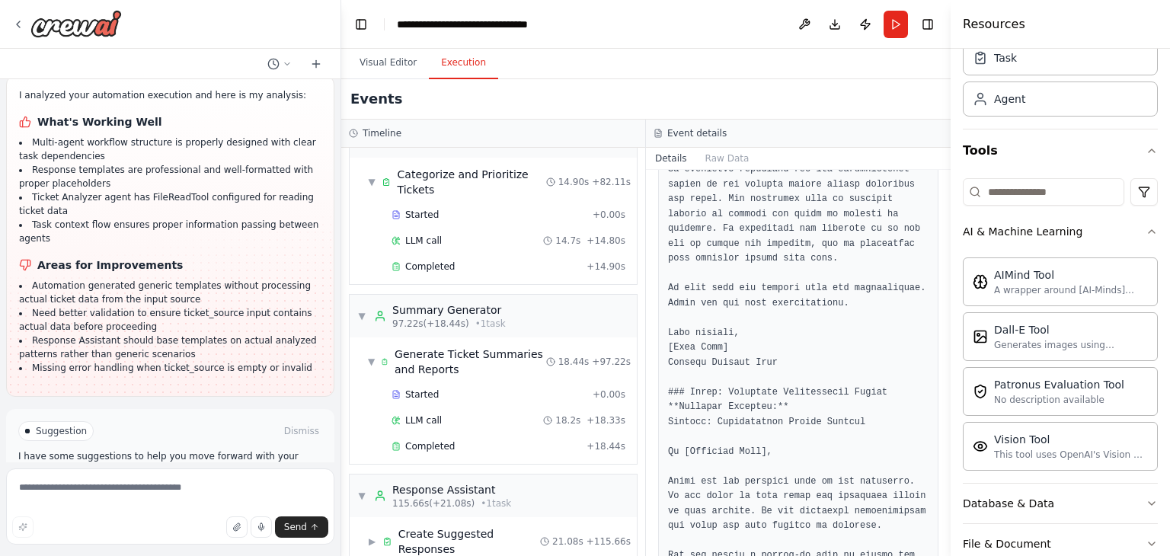
scroll to position [659, 0]
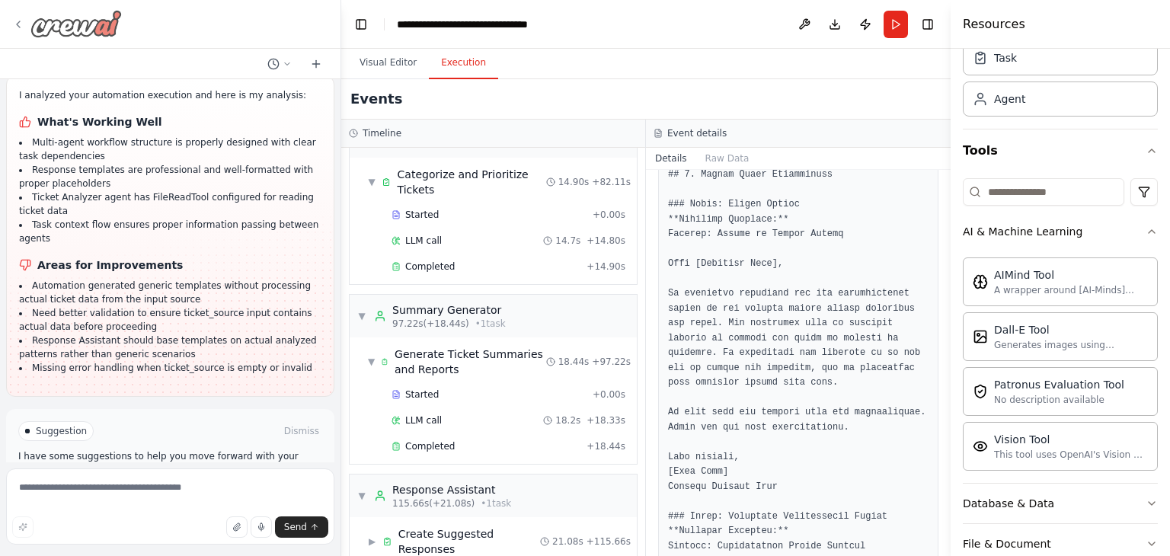
click at [78, 20] on img at bounding box center [75, 23] width 91 height 27
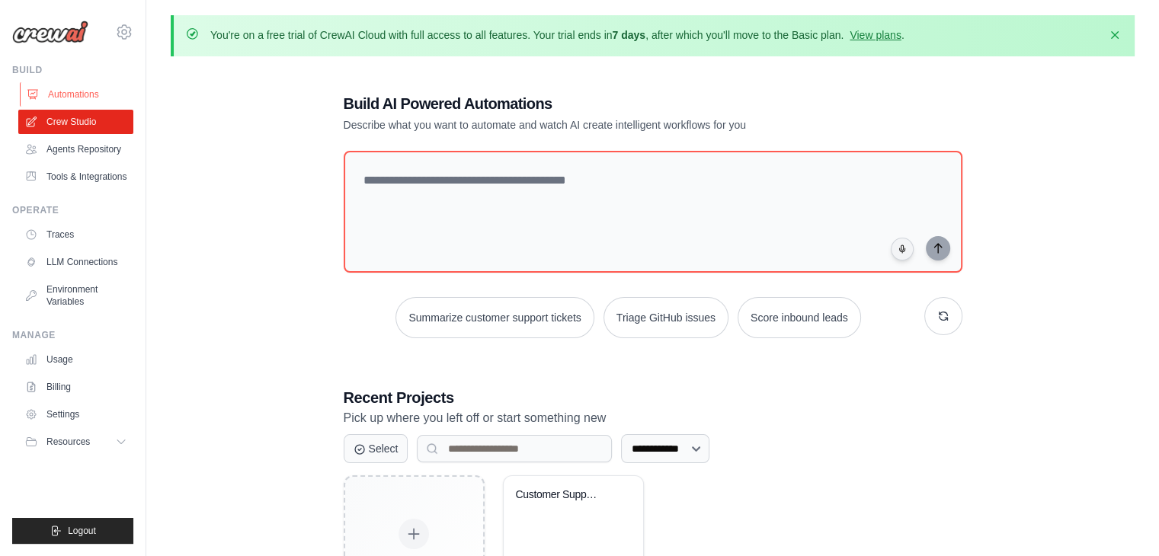
click at [73, 98] on link "Automations" at bounding box center [77, 94] width 115 height 24
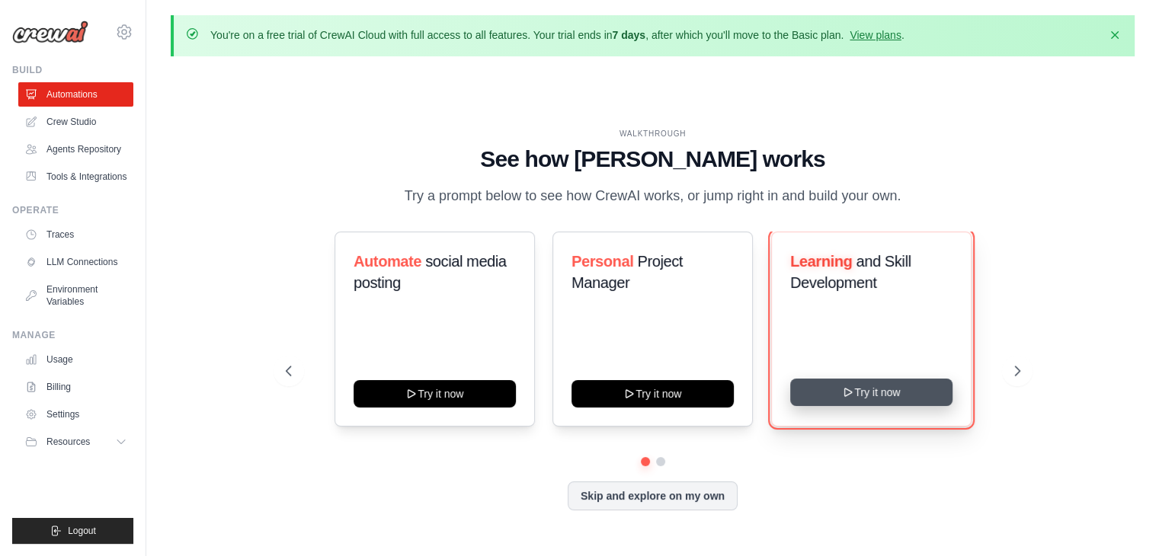
click at [895, 395] on button "Try it now" at bounding box center [871, 392] width 162 height 27
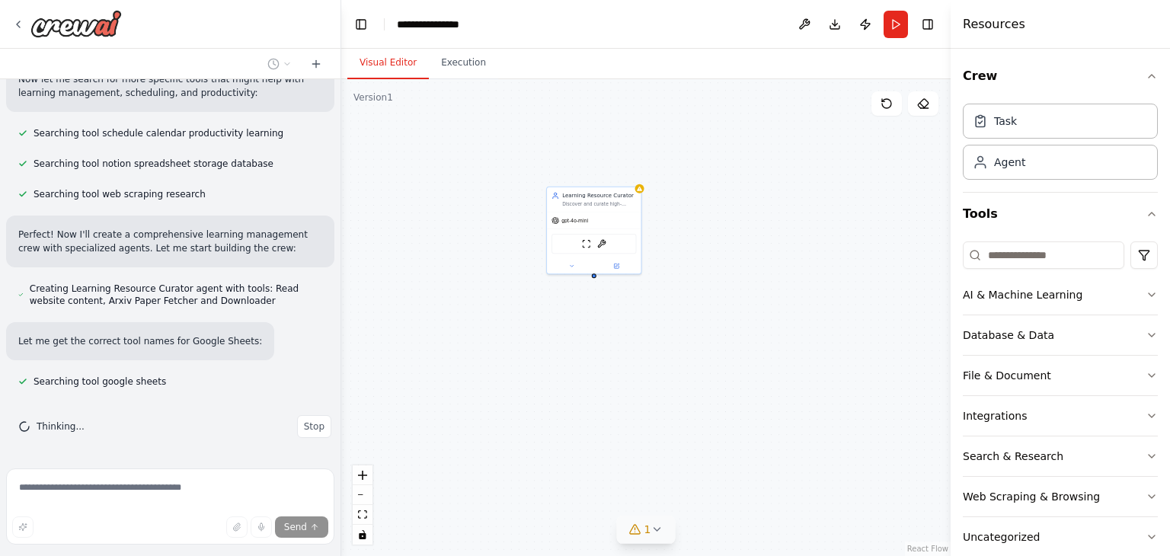
scroll to position [268, 0]
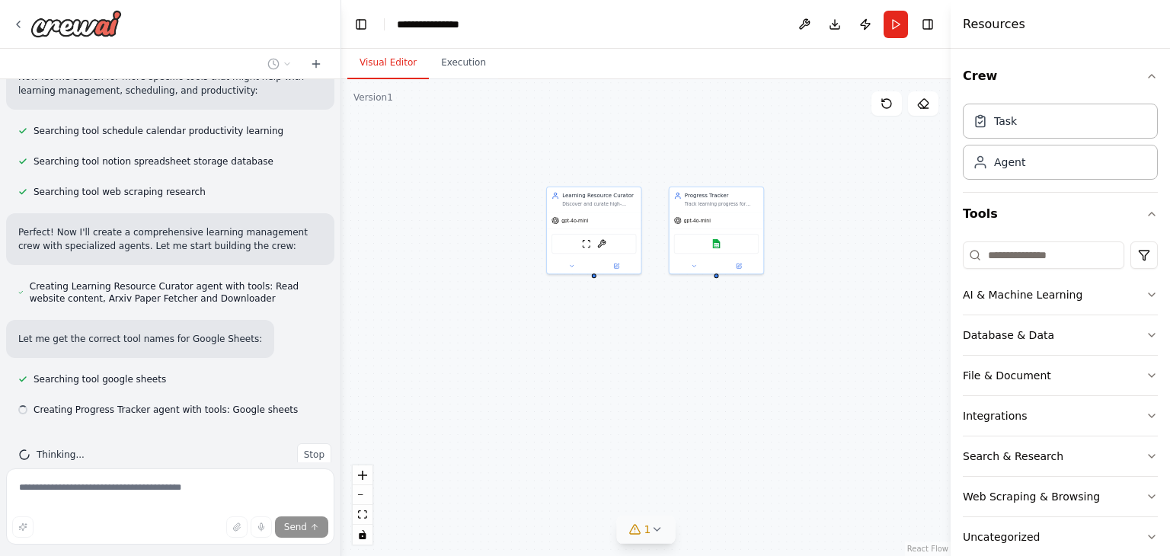
click at [656, 530] on icon at bounding box center [657, 529] width 6 height 3
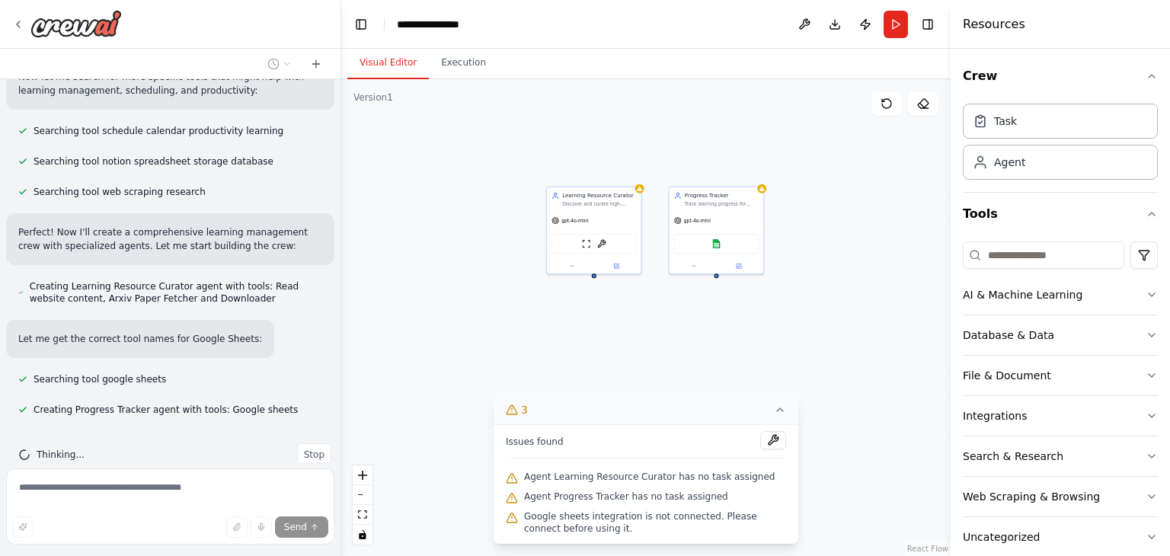
click at [582, 317] on div "Learning Resource Curator Discover and curate high-quality learning resources f…" at bounding box center [645, 317] width 609 height 477
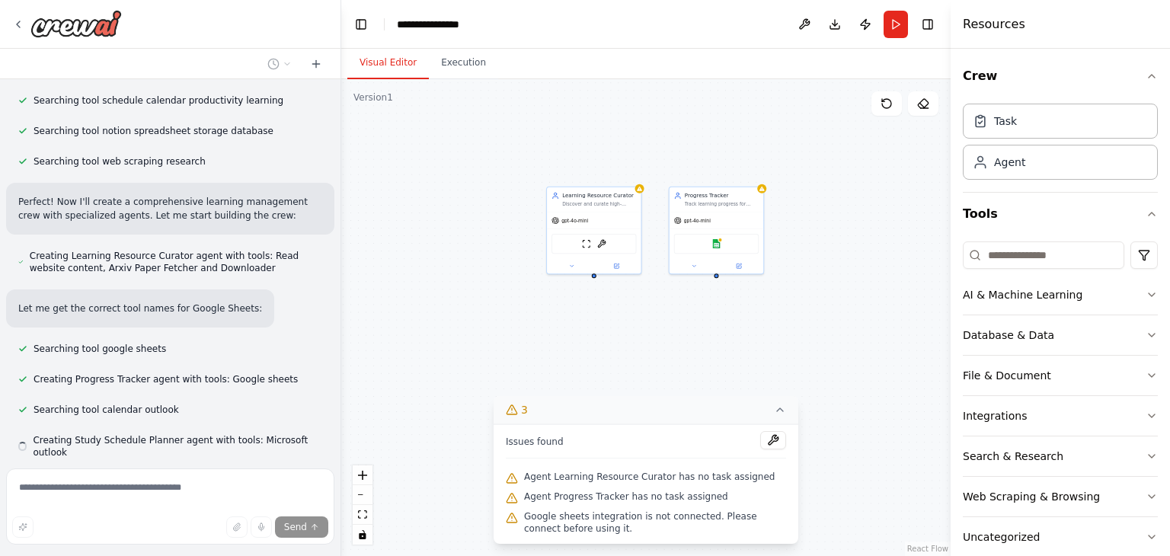
scroll to position [329, 0]
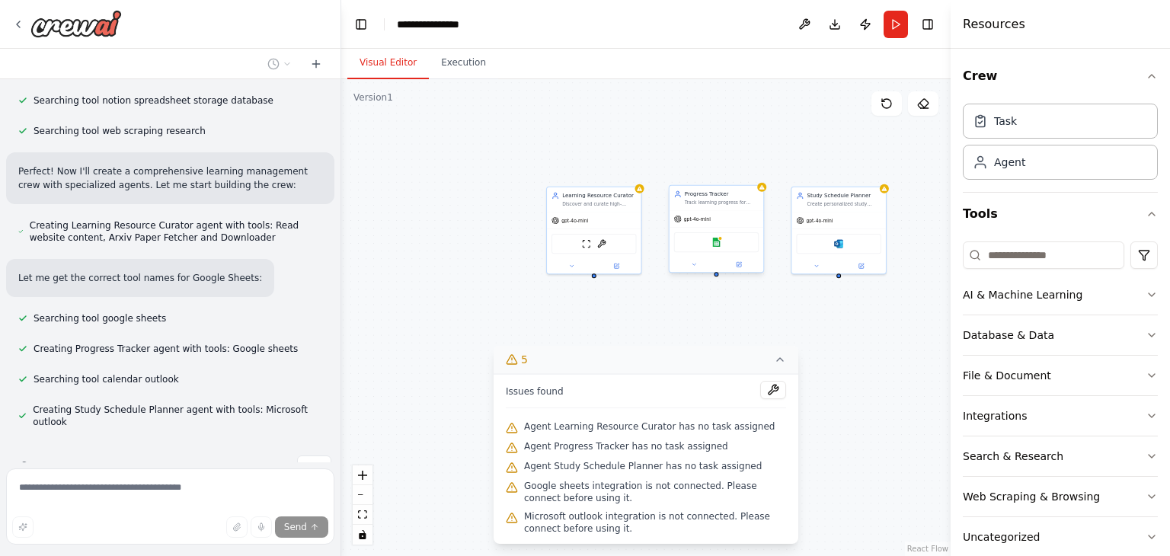
click at [719, 248] on div "Google sheets" at bounding box center [716, 242] width 85 height 20
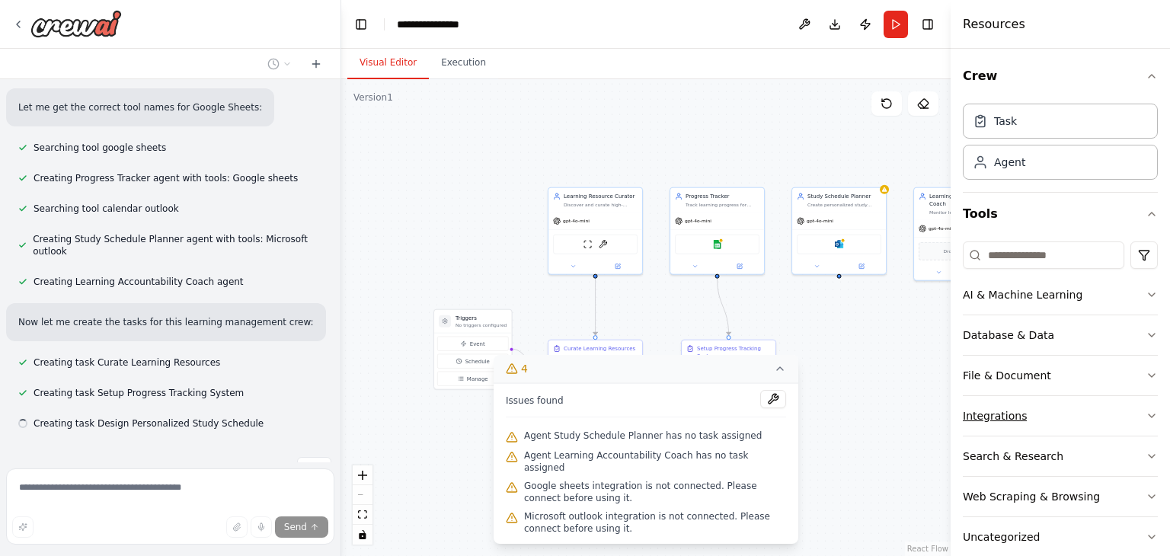
scroll to position [500, 0]
click at [1146, 420] on icon "button" at bounding box center [1152, 416] width 12 height 12
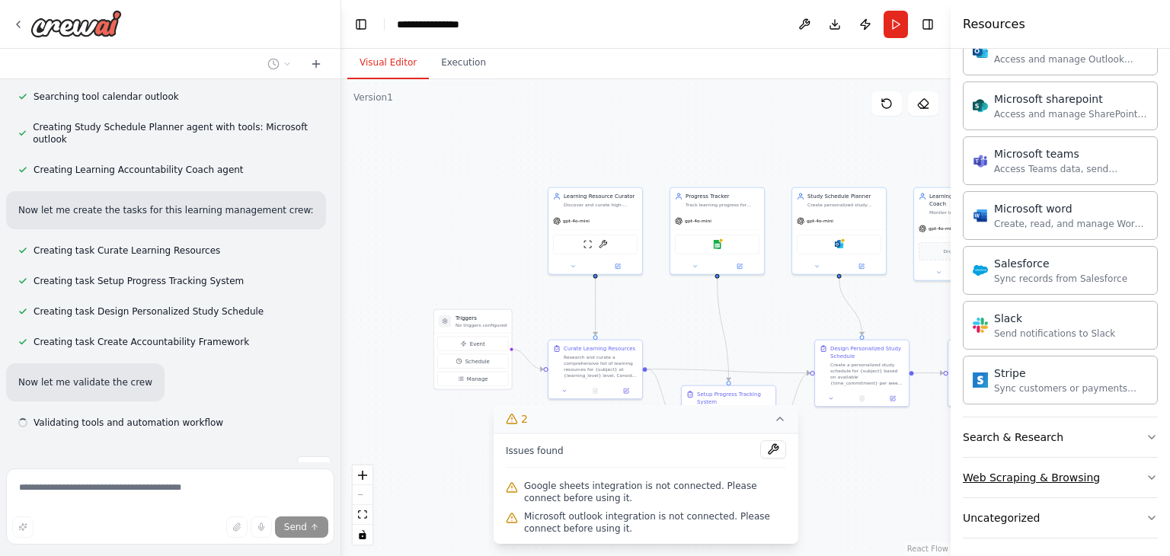
scroll to position [612, 0]
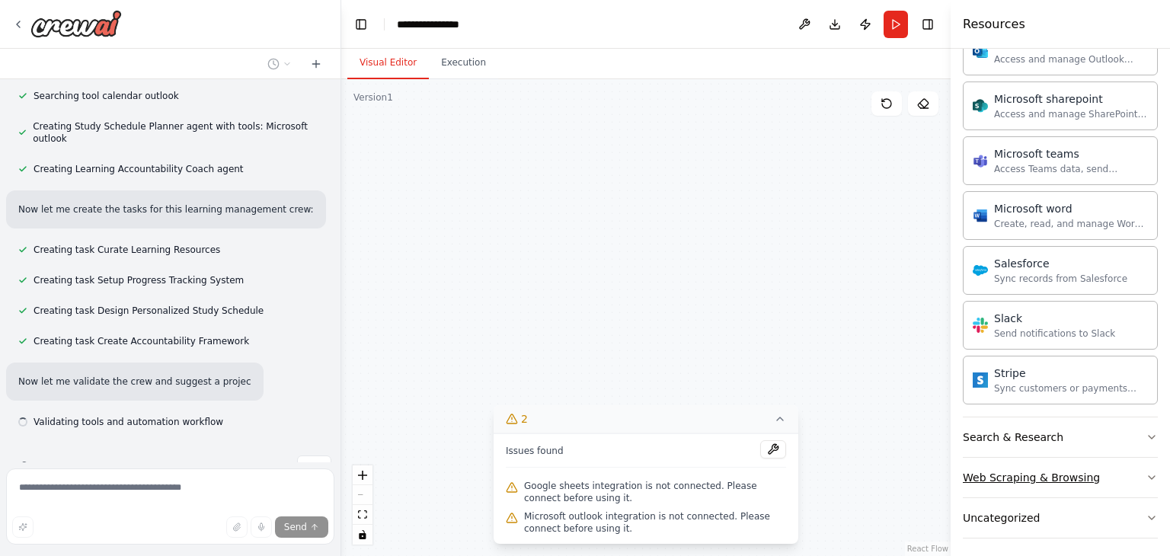
click at [1149, 476] on icon "button" at bounding box center [1152, 477] width 6 height 3
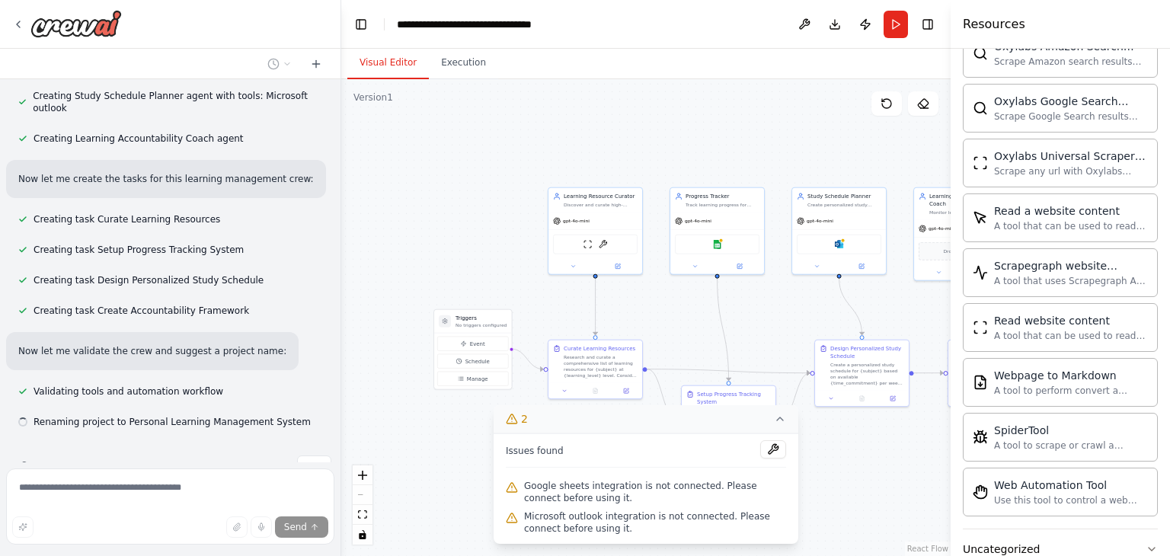
scroll to position [1794, 0]
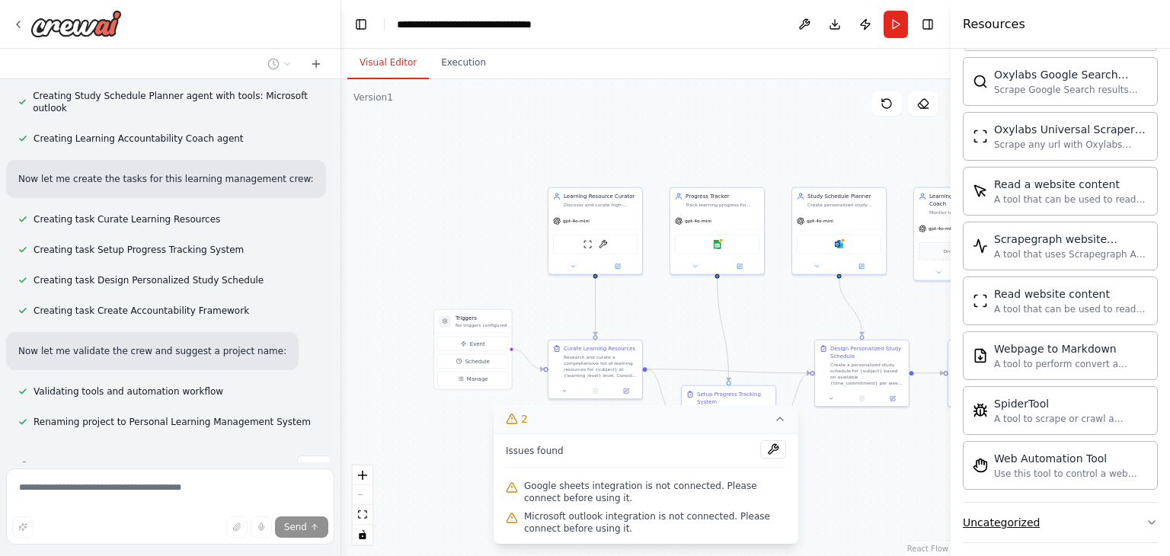
click at [1146, 516] on icon "button" at bounding box center [1152, 522] width 12 height 12
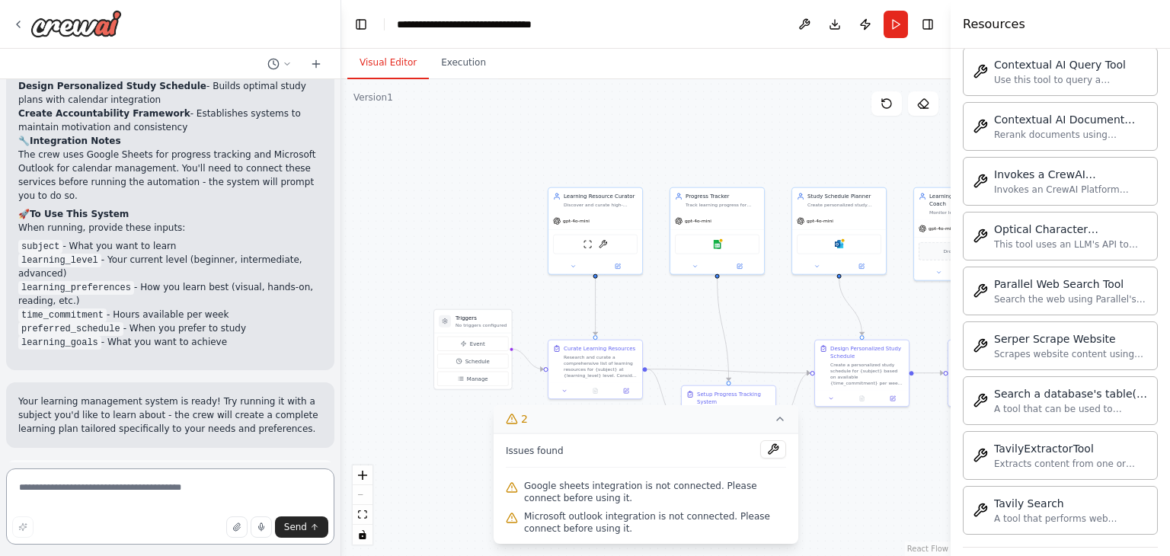
scroll to position [1341, 0]
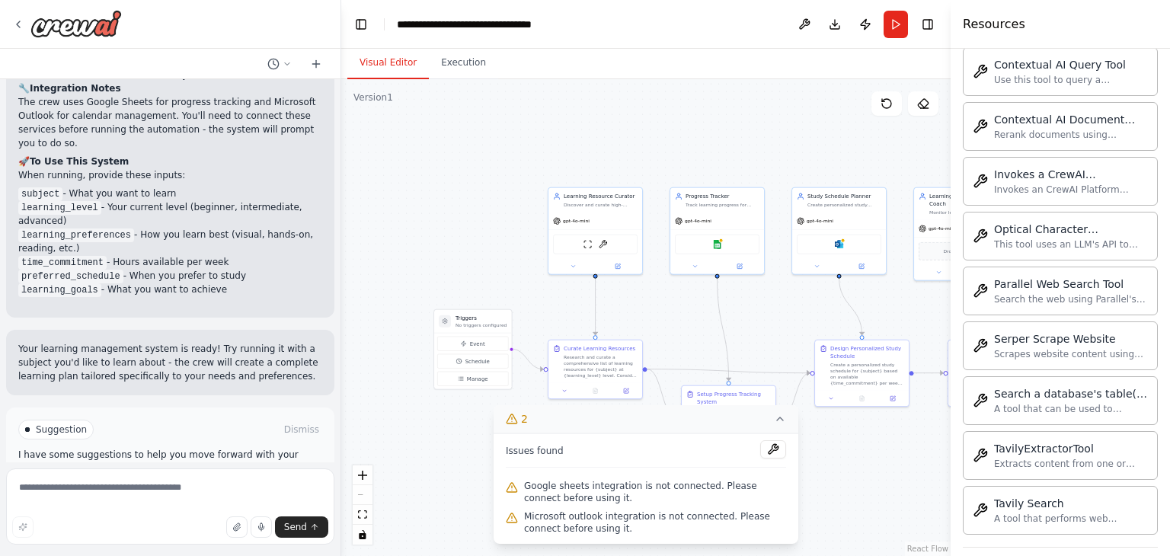
click at [177, 488] on span "Run Automation" at bounding box center [177, 494] width 74 height 12
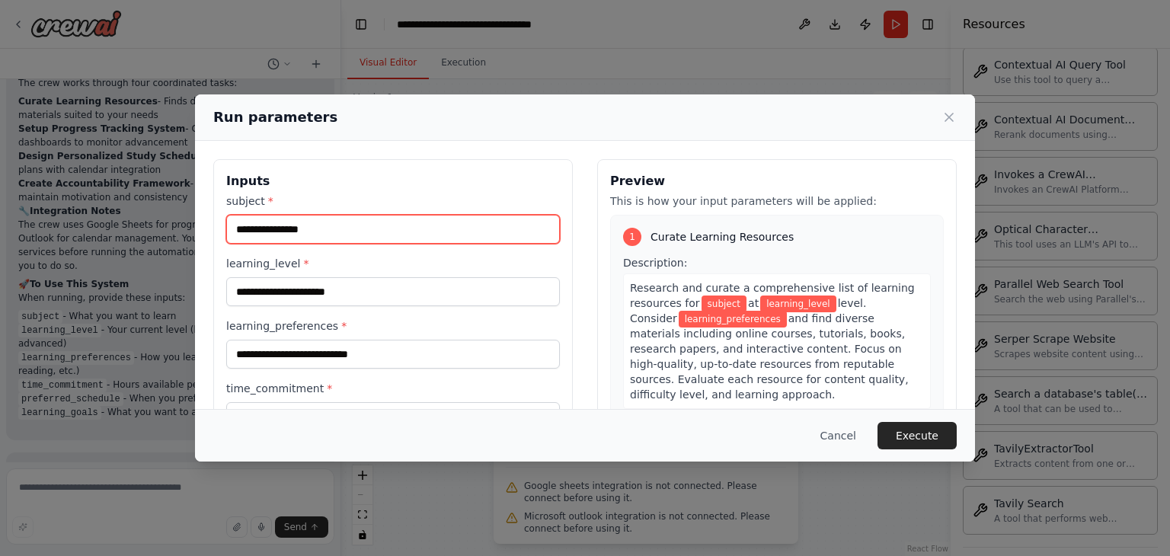
click at [311, 235] on input "subject *" at bounding box center [393, 229] width 334 height 29
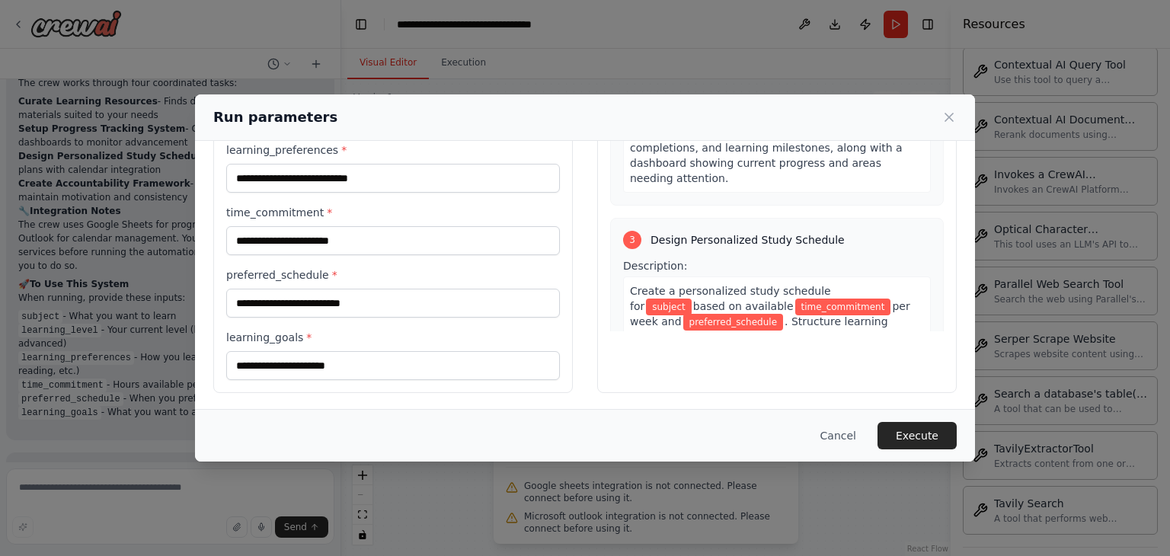
scroll to position [488, 0]
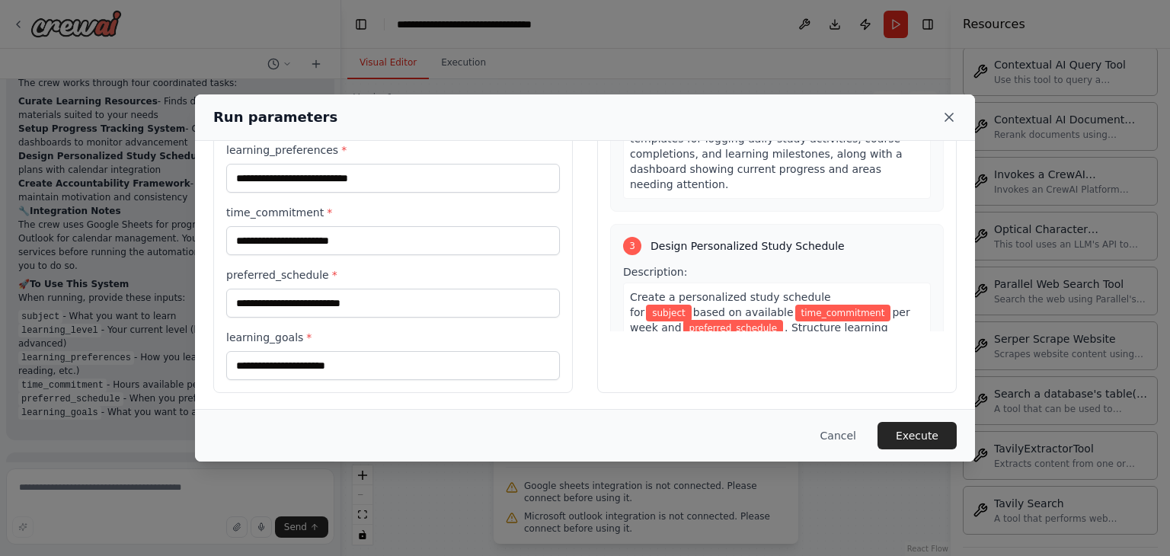
click at [943, 115] on icon at bounding box center [949, 117] width 15 height 15
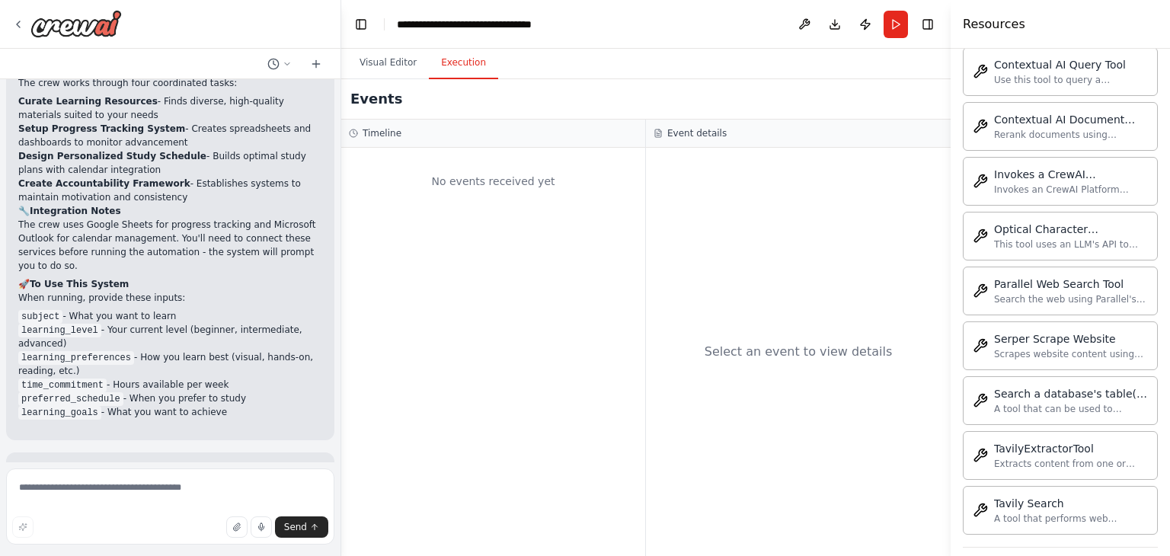
click at [473, 59] on button "Execution" at bounding box center [463, 63] width 69 height 32
click at [840, 34] on button "Download" at bounding box center [835, 24] width 24 height 27
click at [855, 165] on div "Select an event to view details" at bounding box center [798, 352] width 305 height 408
click at [866, 19] on button "Publish" at bounding box center [865, 24] width 24 height 27
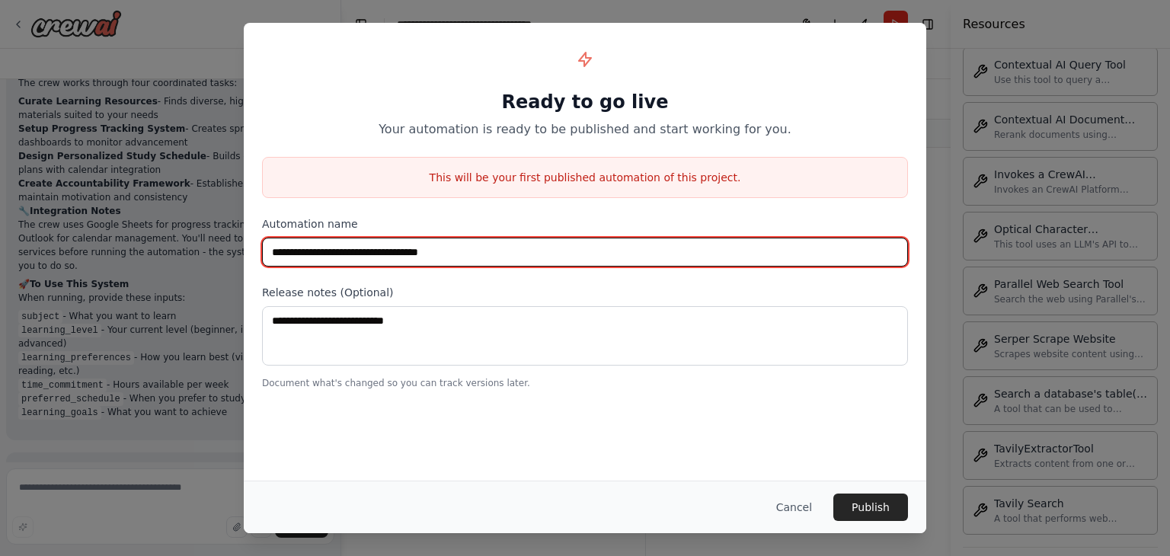
click at [583, 252] on input "**********" at bounding box center [585, 252] width 646 height 29
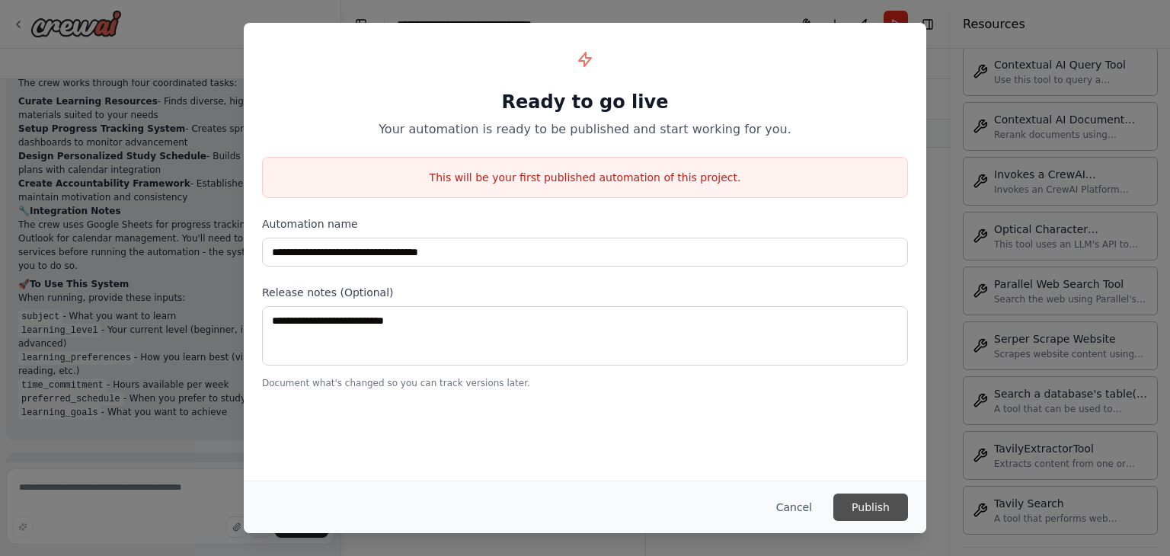
click at [869, 504] on button "Publish" at bounding box center [870, 507] width 75 height 27
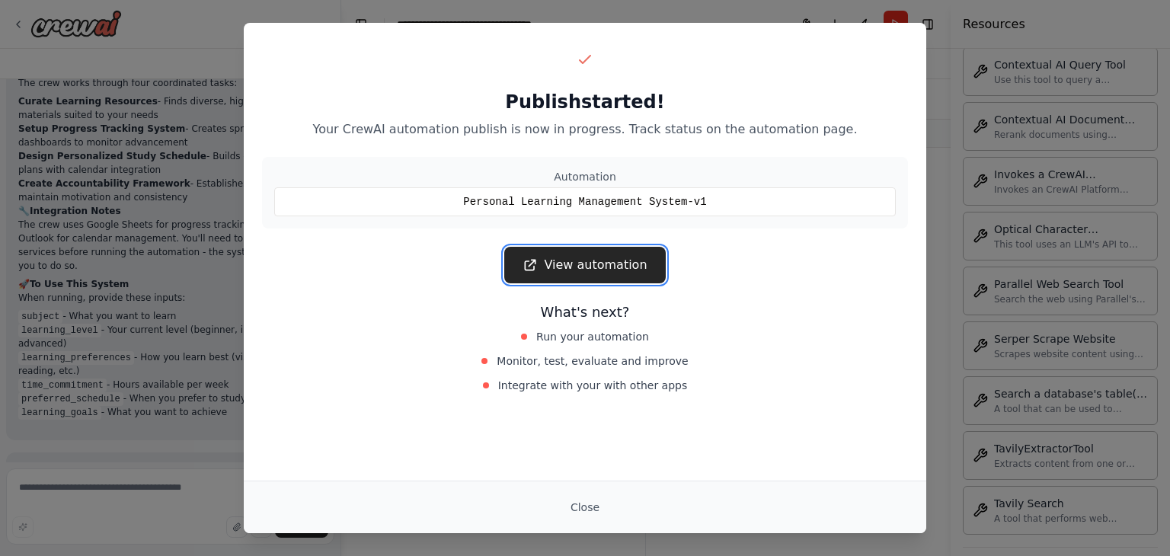
click at [601, 275] on link "View automation" at bounding box center [584, 265] width 161 height 37
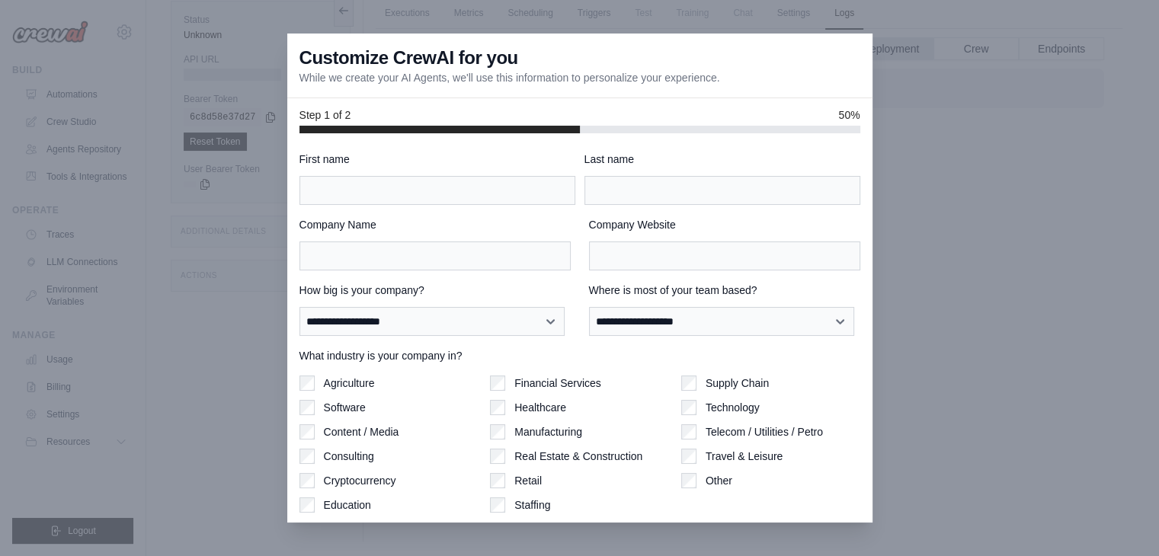
click at [904, 298] on div at bounding box center [579, 278] width 1159 height 556
click at [890, 62] on div at bounding box center [579, 278] width 1159 height 556
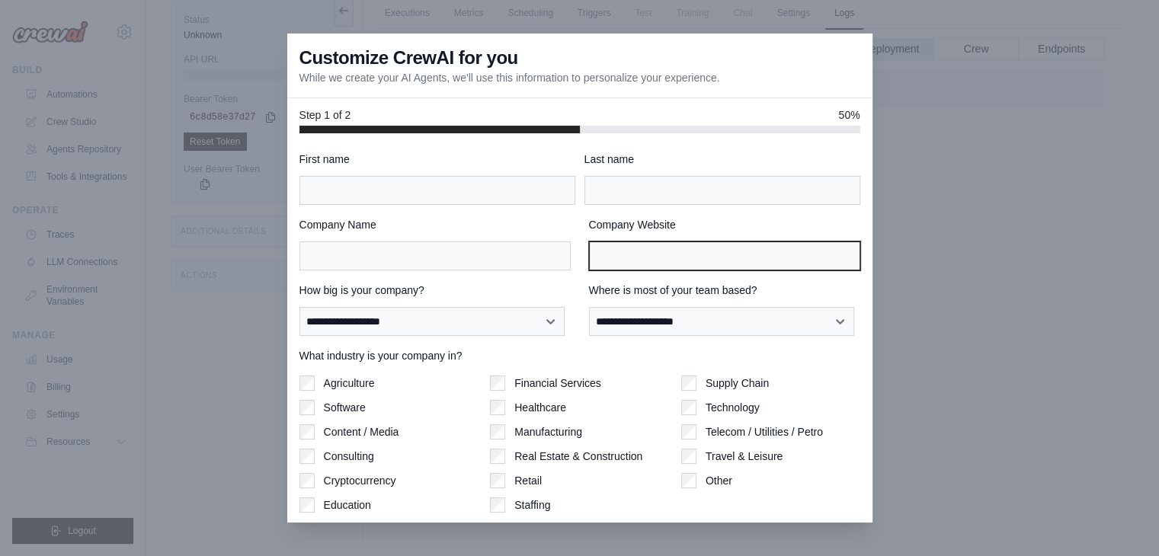
click at [630, 257] on input "Company Website" at bounding box center [724, 255] width 271 height 29
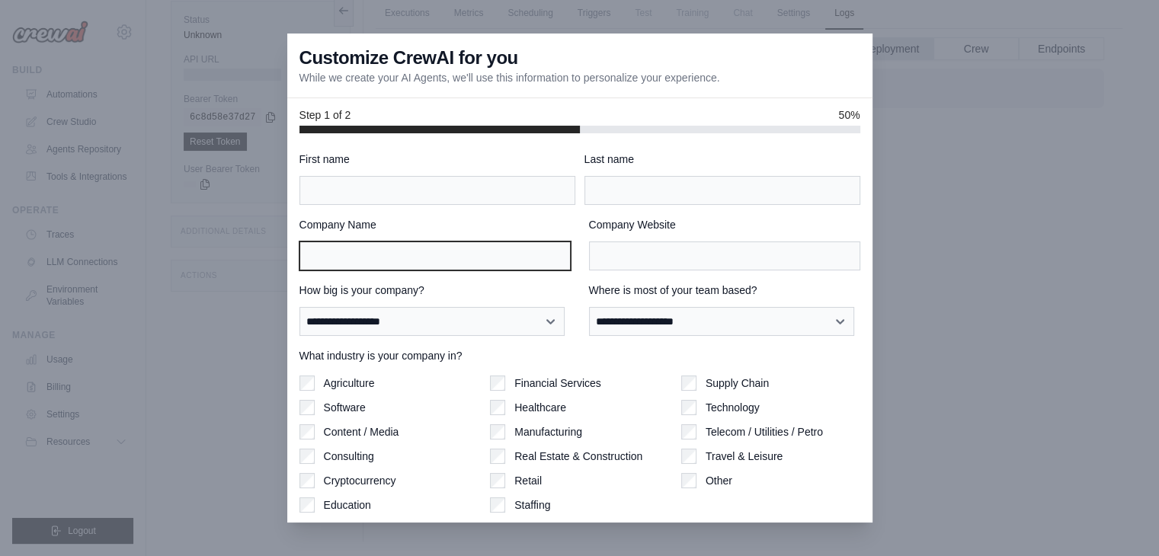
click at [405, 259] on input "Company Name" at bounding box center [434, 255] width 271 height 29
type input "*******"
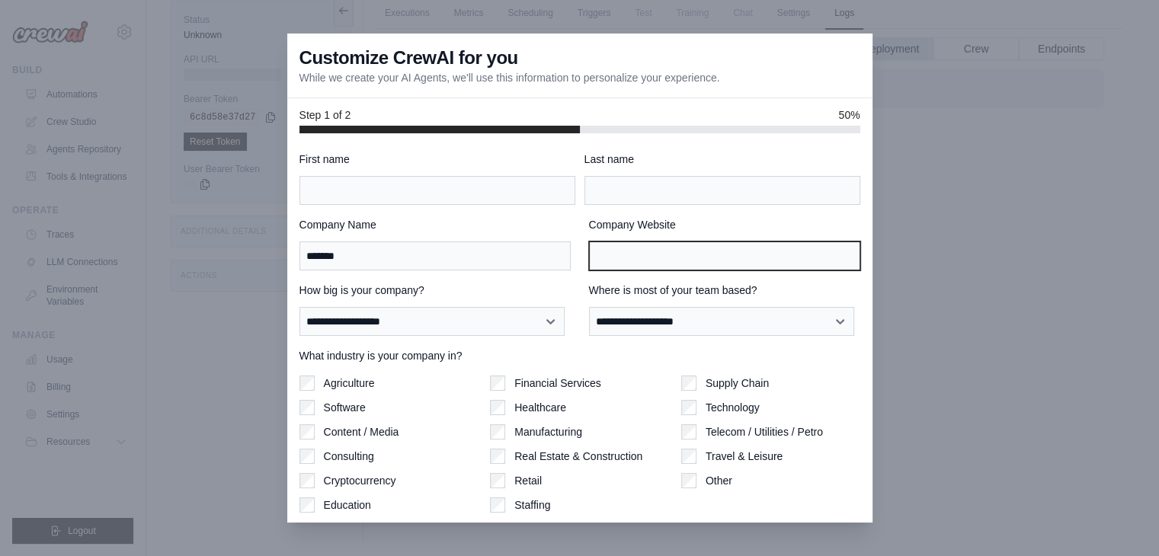
click at [670, 257] on input "Company Website" at bounding box center [724, 255] width 271 height 29
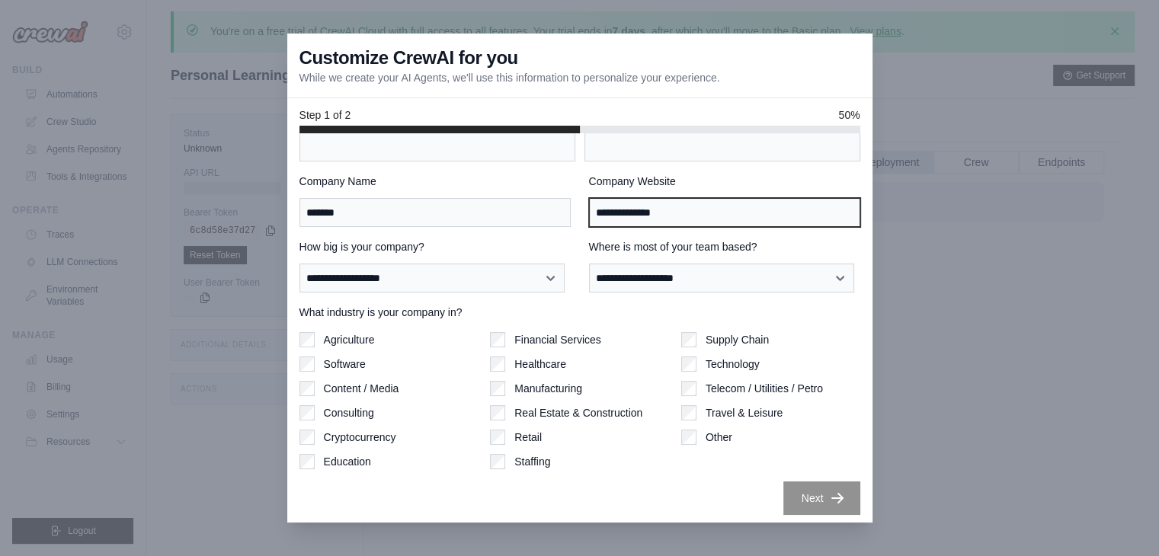
scroll to position [44, 0]
type input "**********"
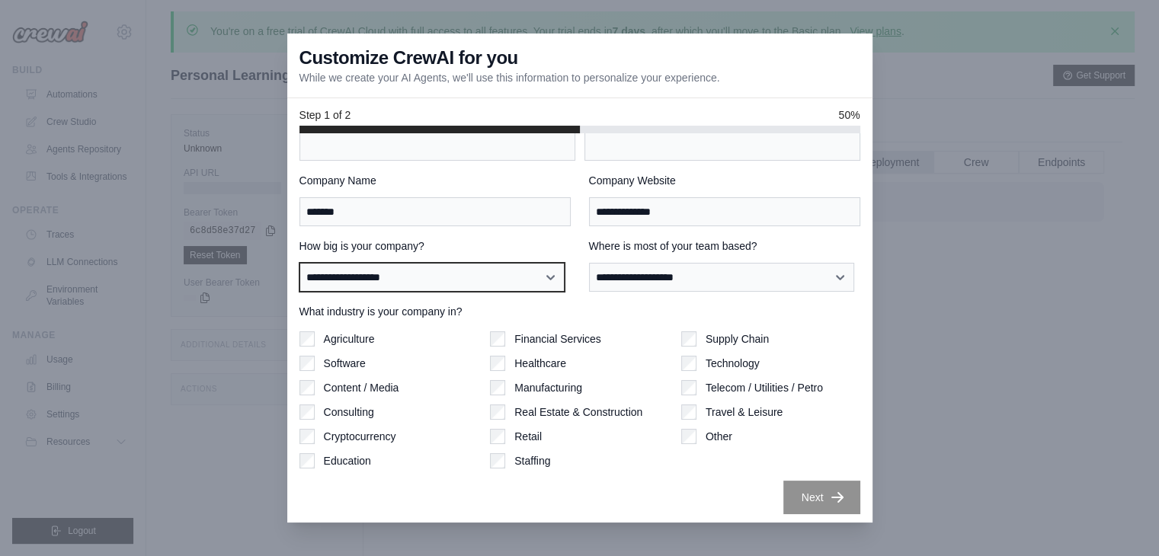
click at [442, 286] on select "**********" at bounding box center [431, 277] width 265 height 29
select select "**********"
click at [299, 263] on select "**********" at bounding box center [431, 277] width 265 height 29
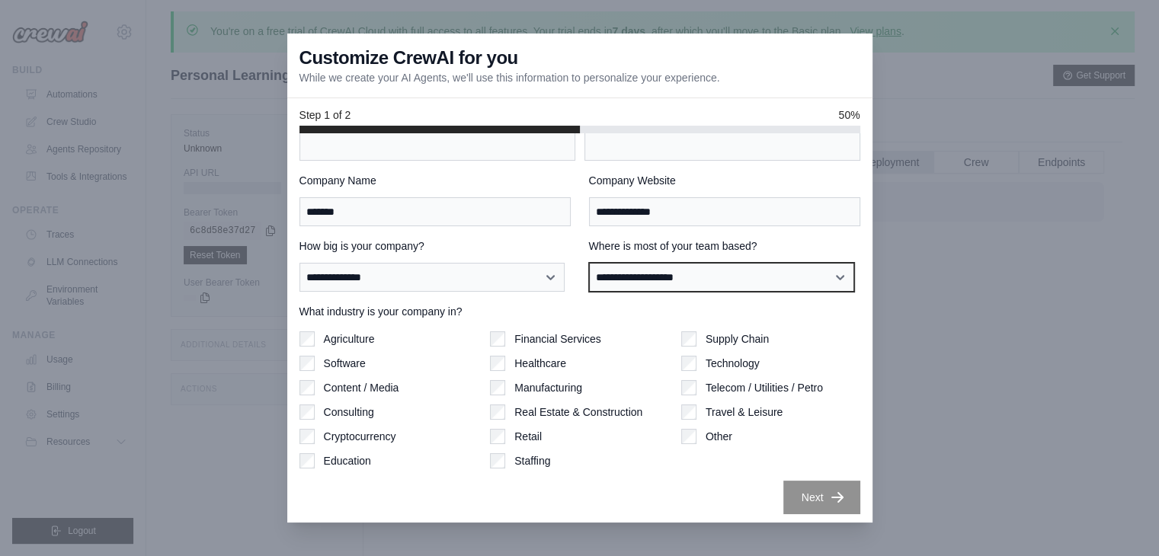
click at [676, 269] on select "**********" at bounding box center [721, 277] width 265 height 29
select select "**********"
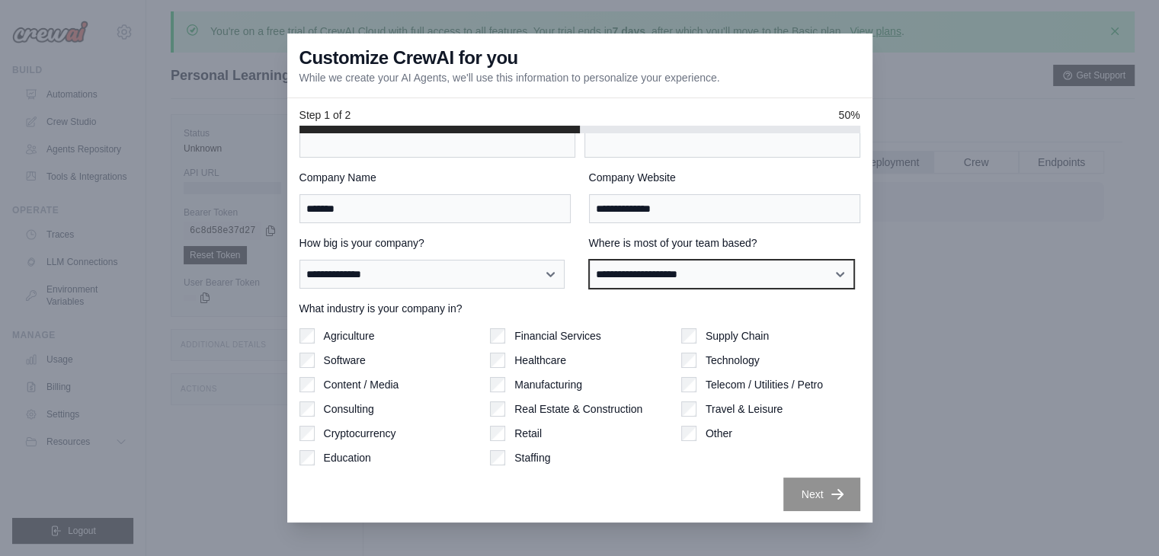
click at [681, 274] on select "**********" at bounding box center [721, 274] width 265 height 29
click at [589, 260] on select "**********" at bounding box center [721, 274] width 265 height 29
